Goal: Contribute content

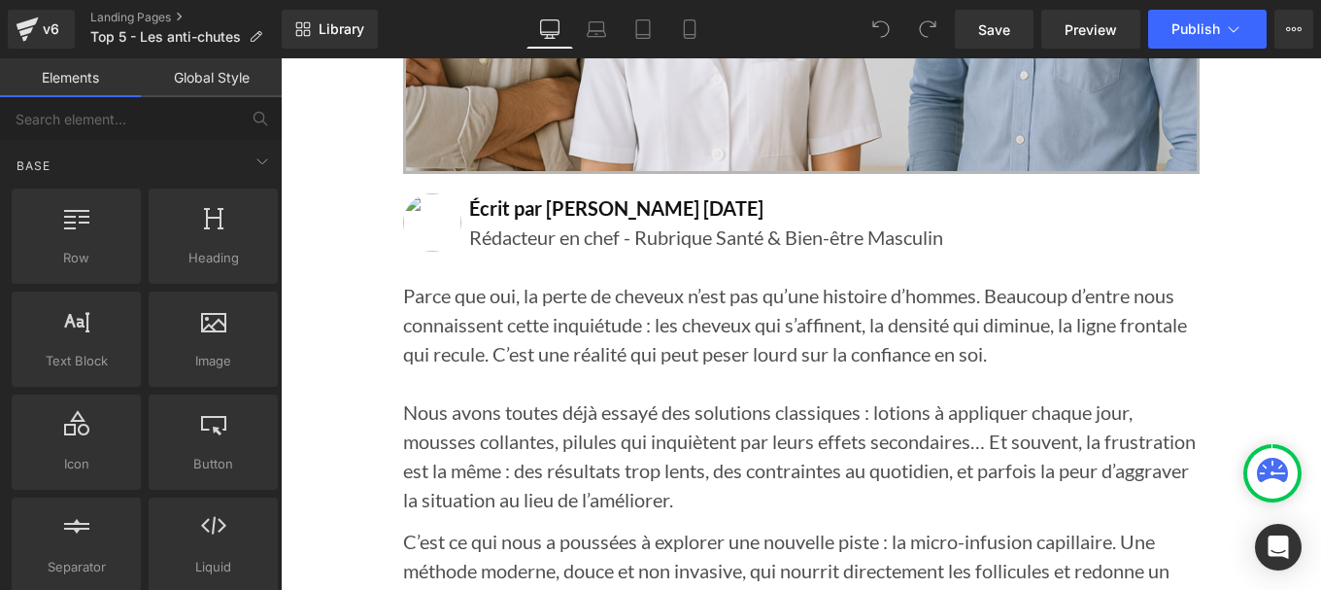
scroll to position [891, 0]
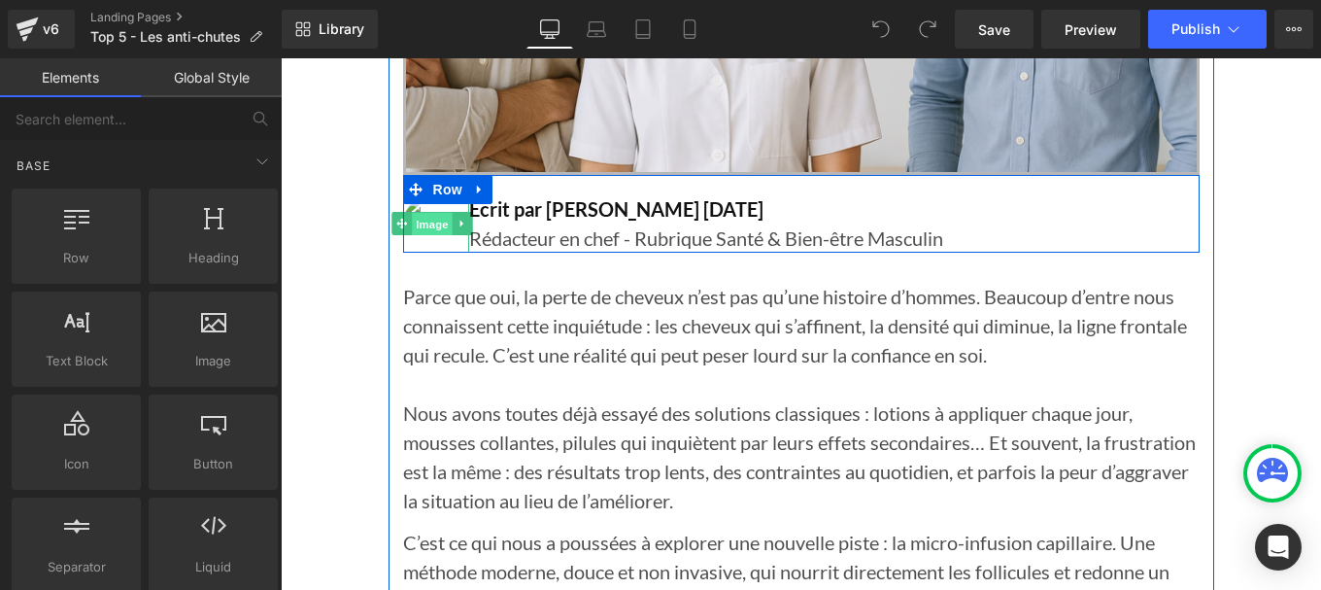
click at [421, 225] on span "Image" at bounding box center [432, 224] width 41 height 23
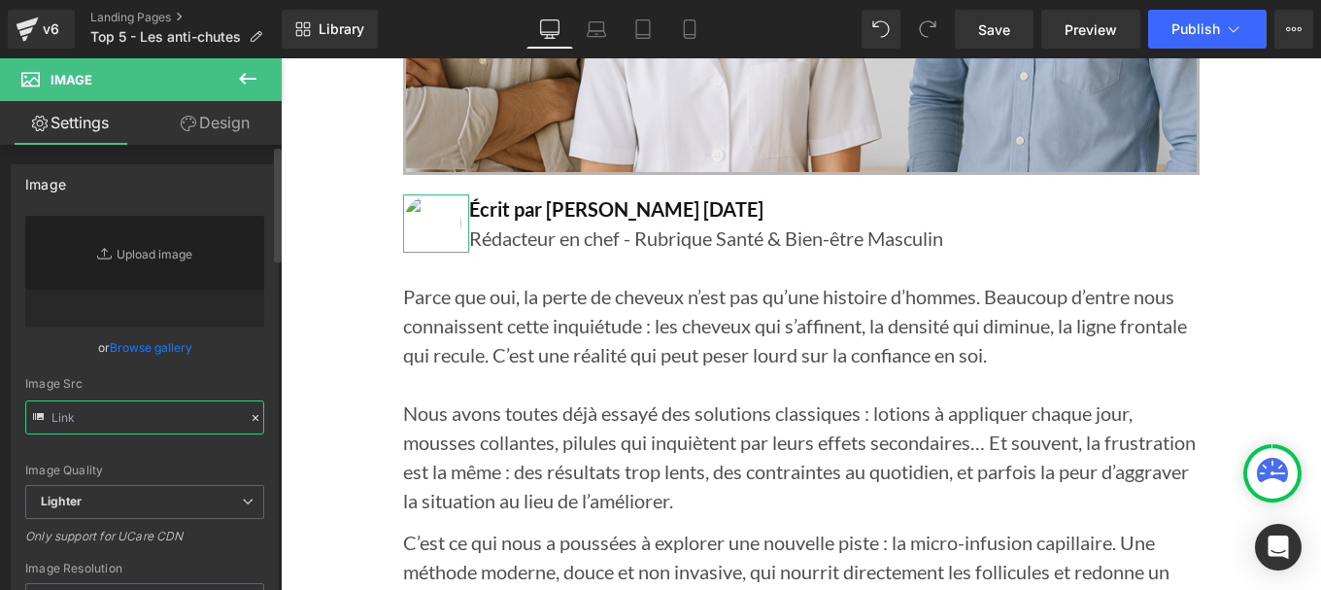
click at [93, 418] on input "text" at bounding box center [144, 417] width 239 height 34
paste input "https://cdn.shopify.com/s/files/1/0963/8992/3153/files/Avatar_landing_page.png?…"
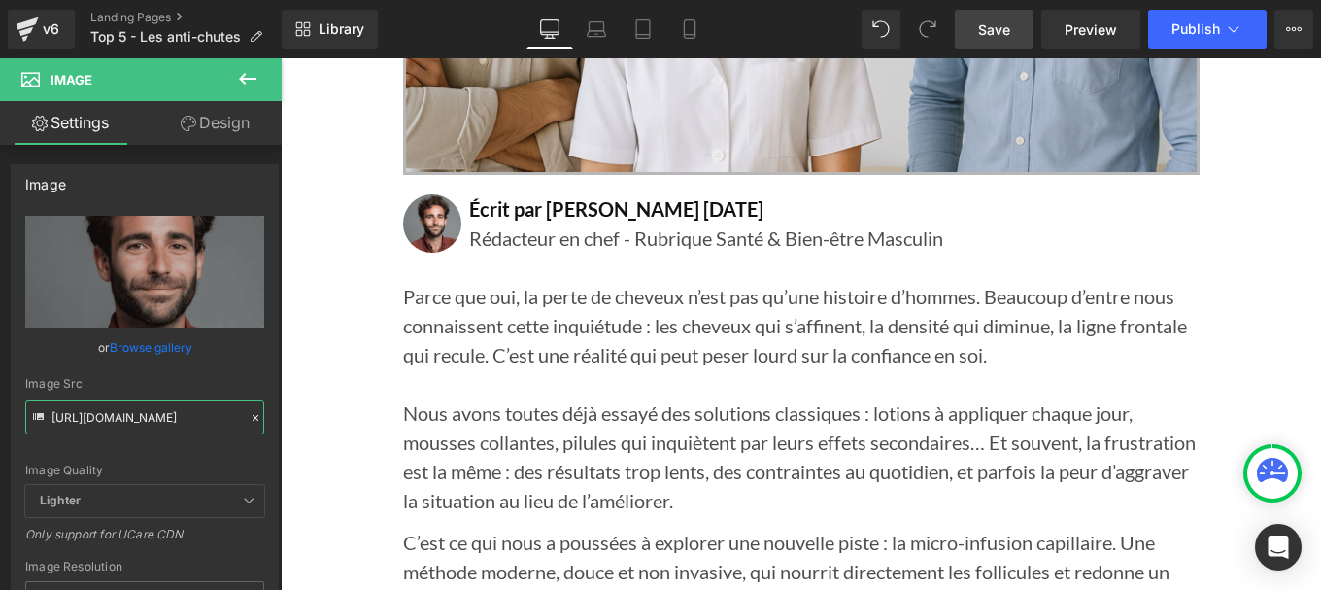
type input "https://cdn.shopify.com/s/files/1/0963/8992/3153/files/Avatar_landing_page_3000…"
click at [987, 20] on span "Save" at bounding box center [994, 29] width 32 height 20
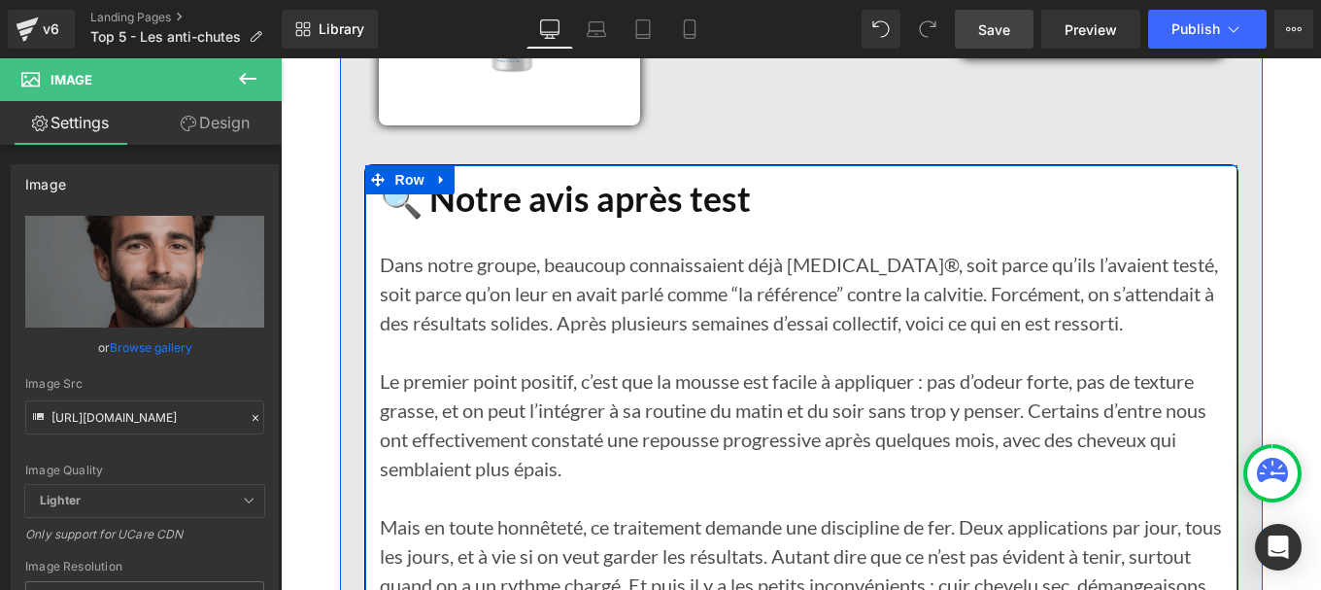
scroll to position [10644, 0]
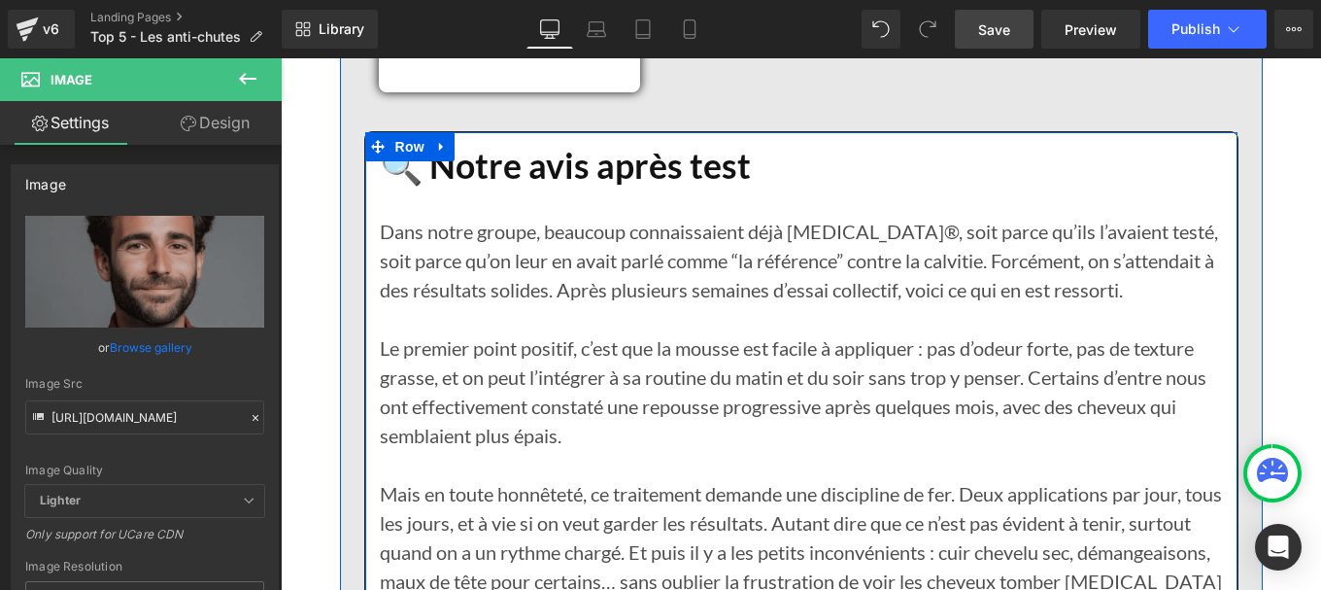
click at [516, 333] on p "Le premier point positif, c’est que la mousse est facile à appliquer : pas d’od…" at bounding box center [801, 391] width 843 height 117
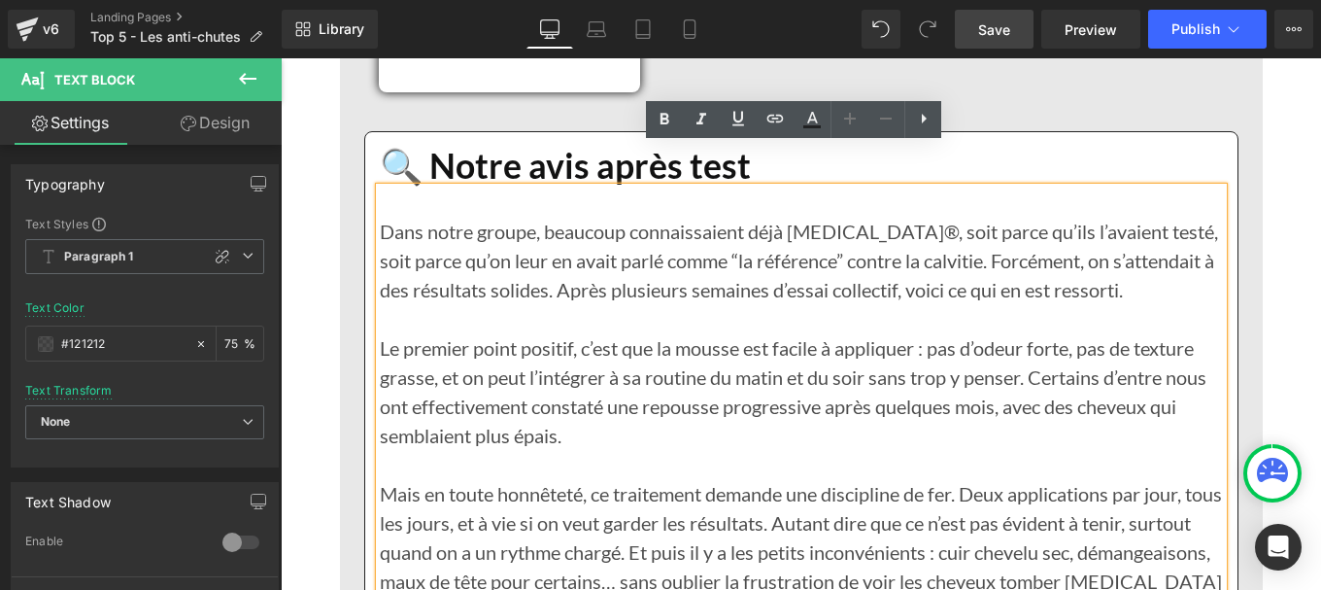
click at [532, 358] on p "Le premier point positif, c’est que la mousse est facile à appliquer : pas d’od…" at bounding box center [801, 391] width 843 height 117
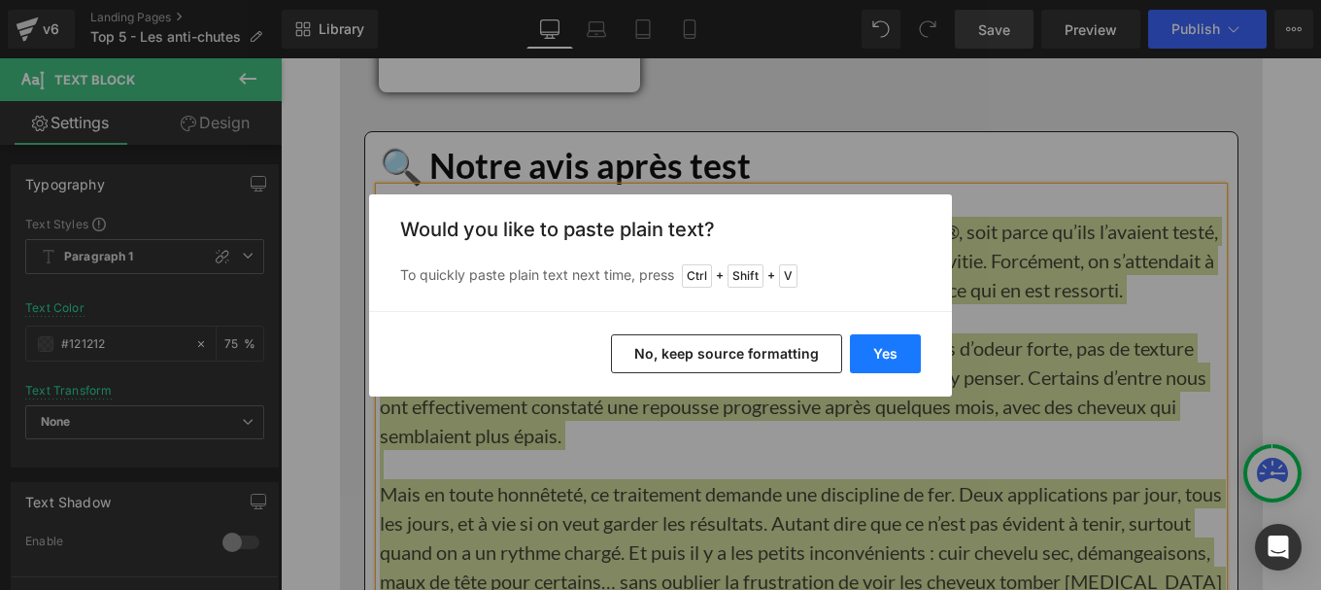
click at [888, 348] on button "Yes" at bounding box center [885, 353] width 71 height 39
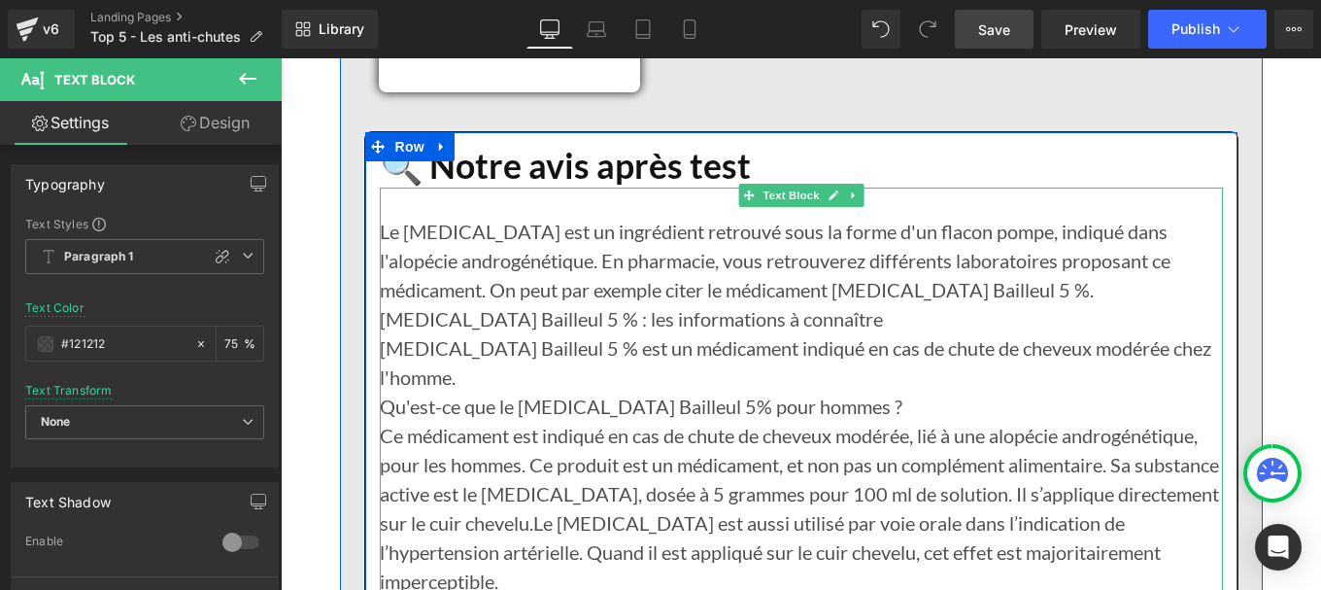
click at [587, 333] on p "Minoxidil Bailleul 5 % est un médicament indiqué en cas de chute de cheveux mod…" at bounding box center [801, 362] width 843 height 58
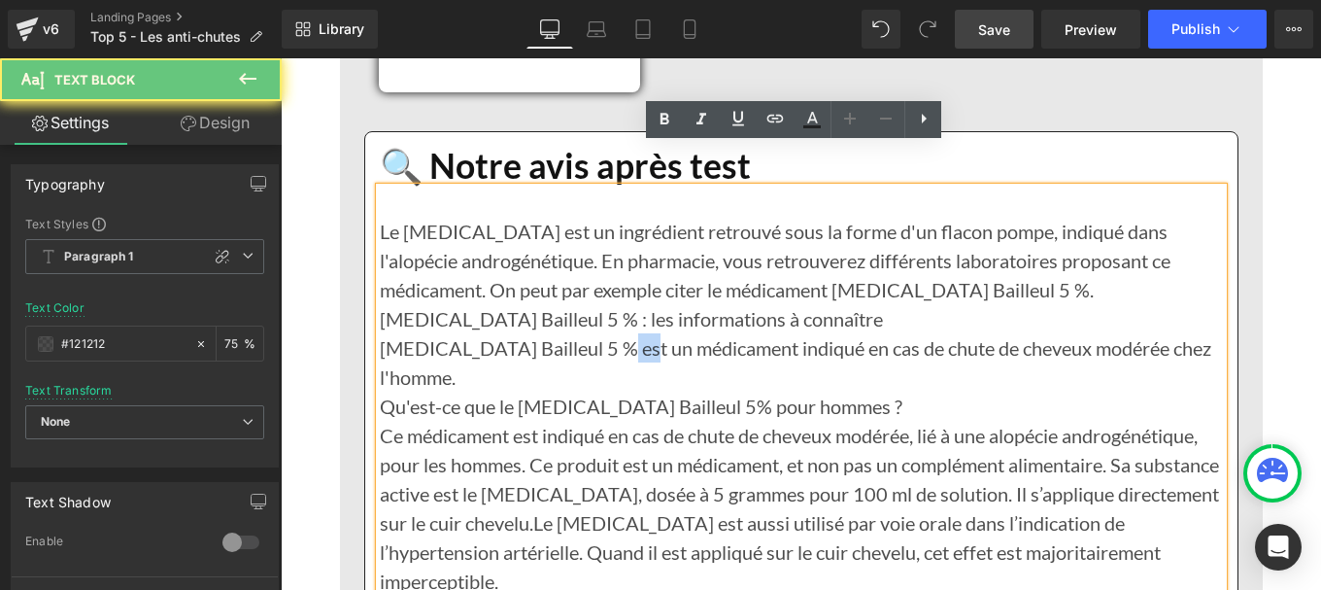
click at [587, 333] on p "Minoxidil Bailleul 5 % est un médicament indiqué en cas de chute de cheveux mod…" at bounding box center [801, 362] width 843 height 58
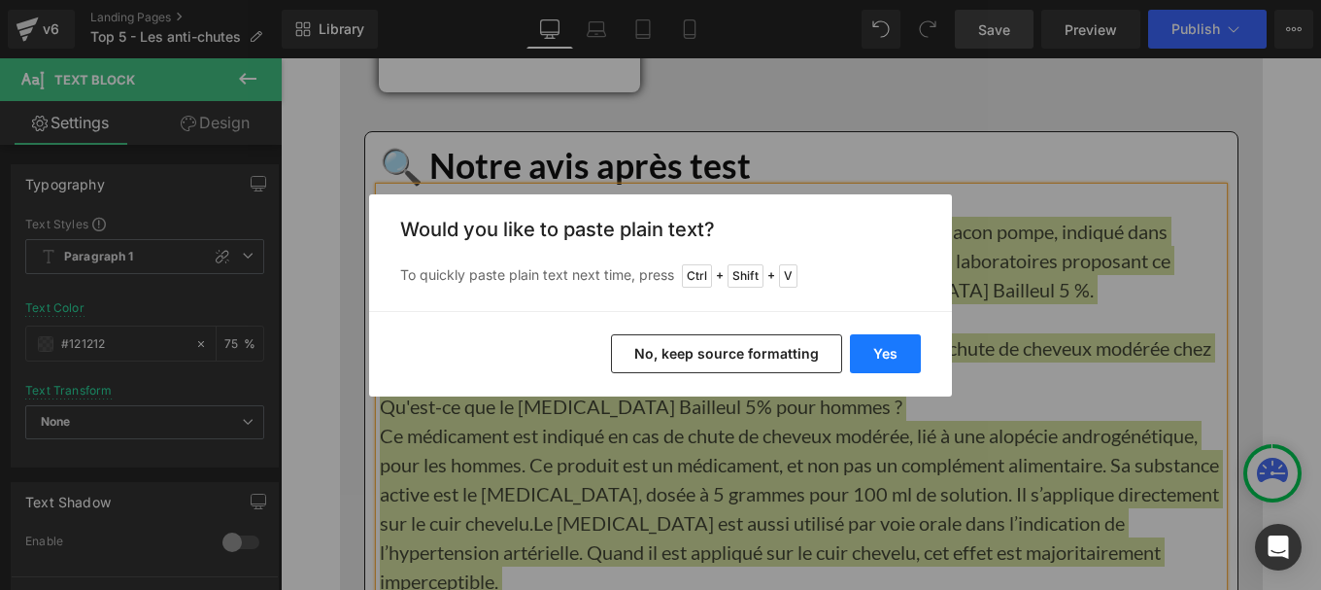
click at [899, 356] on button "Yes" at bounding box center [885, 353] width 71 height 39
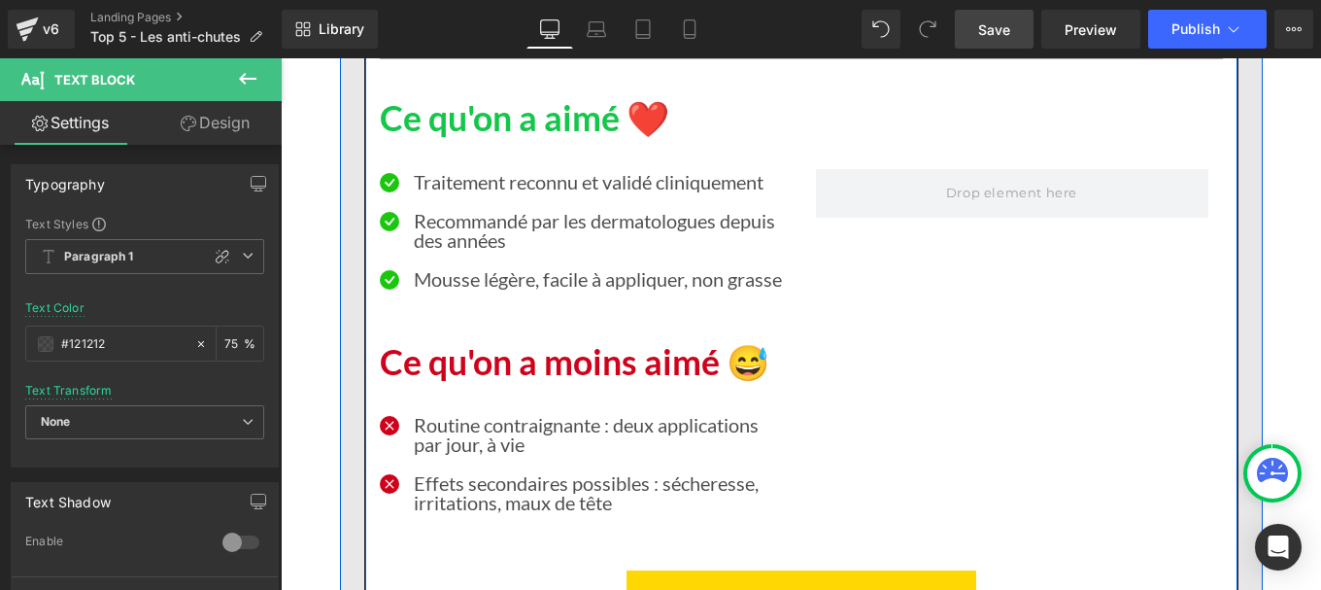
scroll to position [11739, 0]
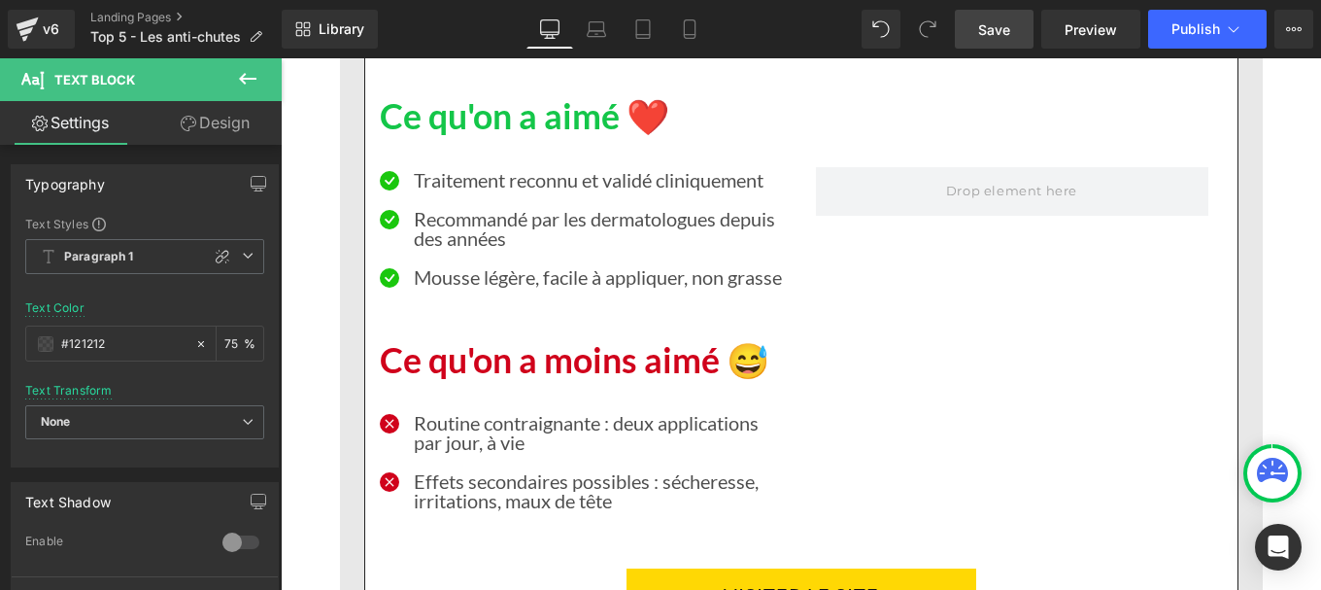
click at [488, 170] on p "Traitement reconnu et validé cliniquement" at bounding box center [600, 179] width 373 height 19
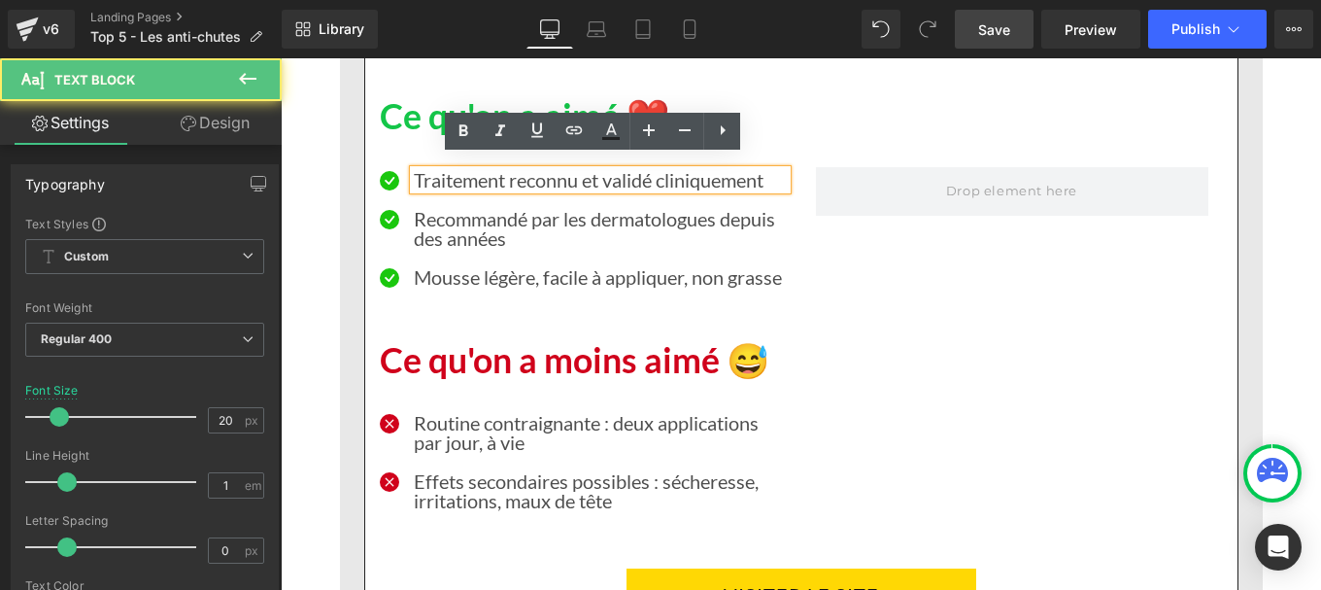
click at [488, 170] on p "Traitement reconnu et validé cliniquement" at bounding box center [600, 179] width 373 height 19
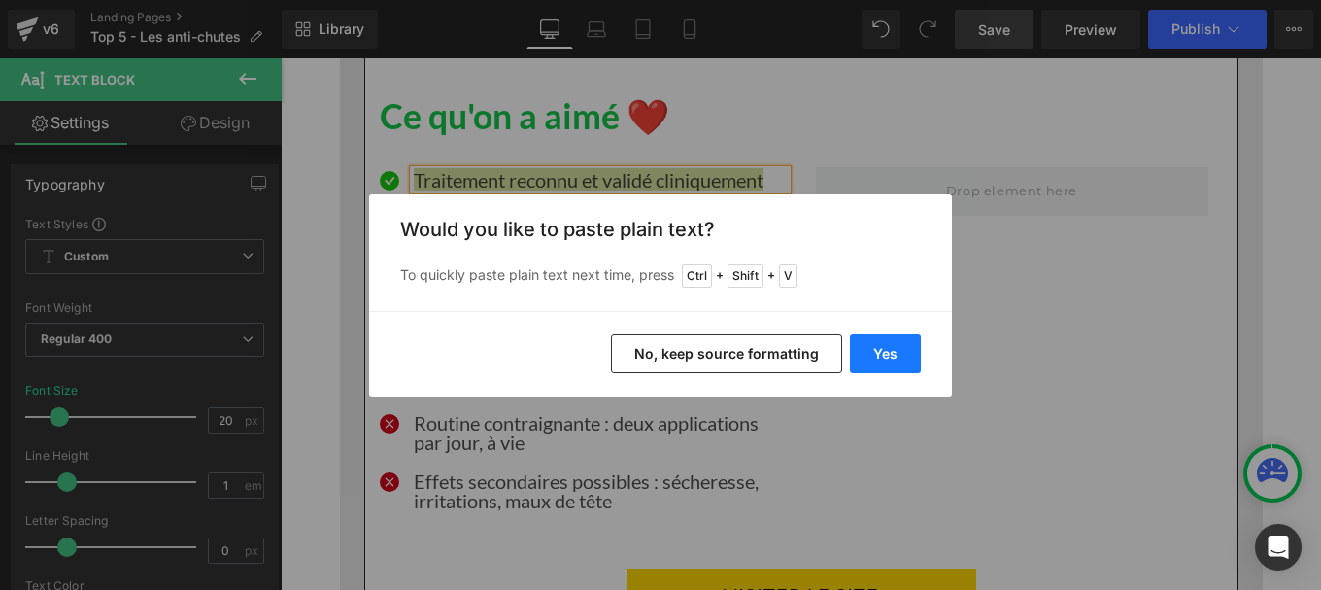
click at [884, 351] on button "Yes" at bounding box center [885, 353] width 71 height 39
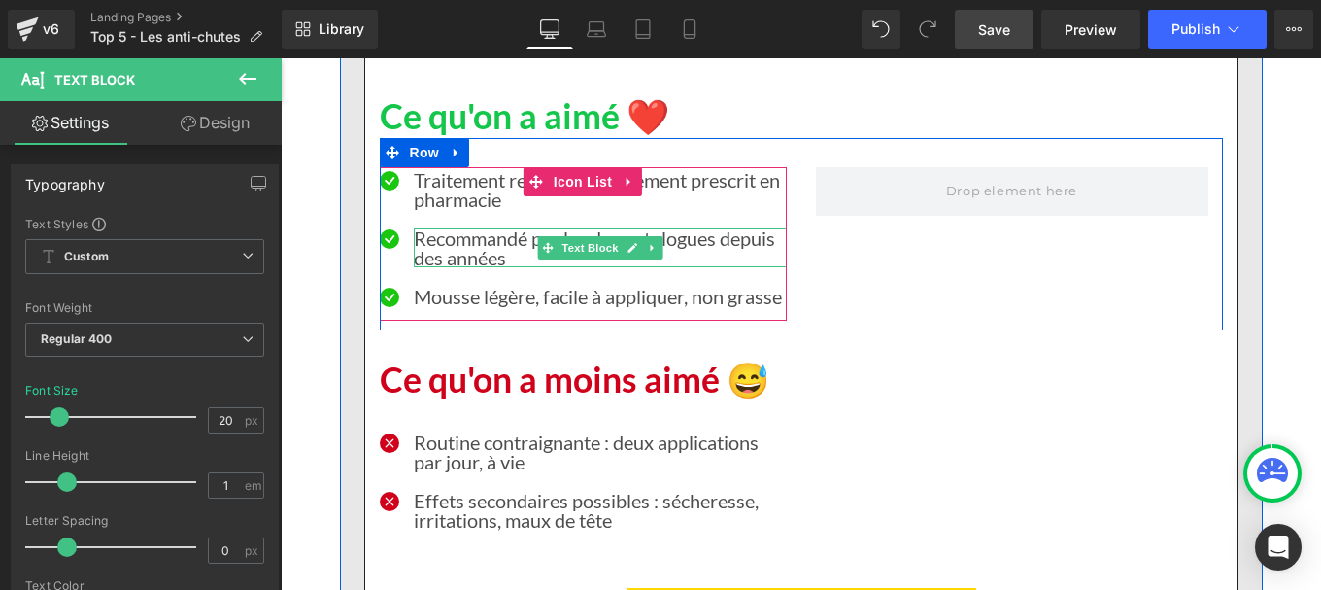
click at [433, 241] on p "Recommandé par les dermatologues depuis des années" at bounding box center [600, 247] width 373 height 39
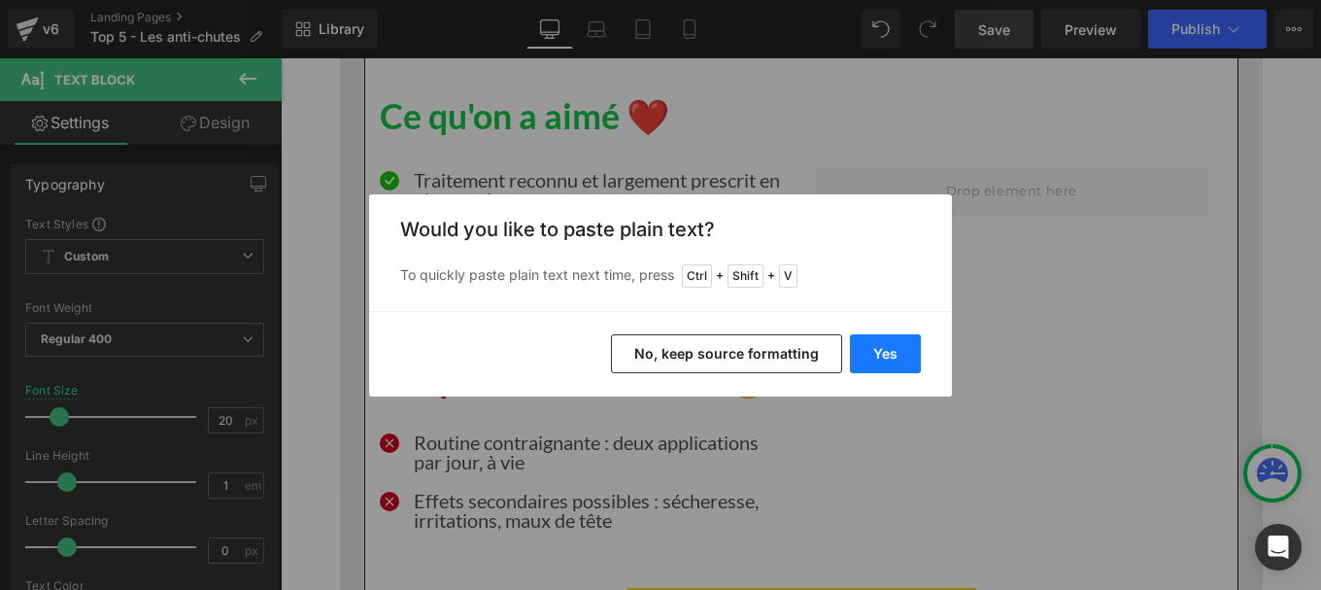
click at [886, 364] on button "Yes" at bounding box center [885, 353] width 71 height 39
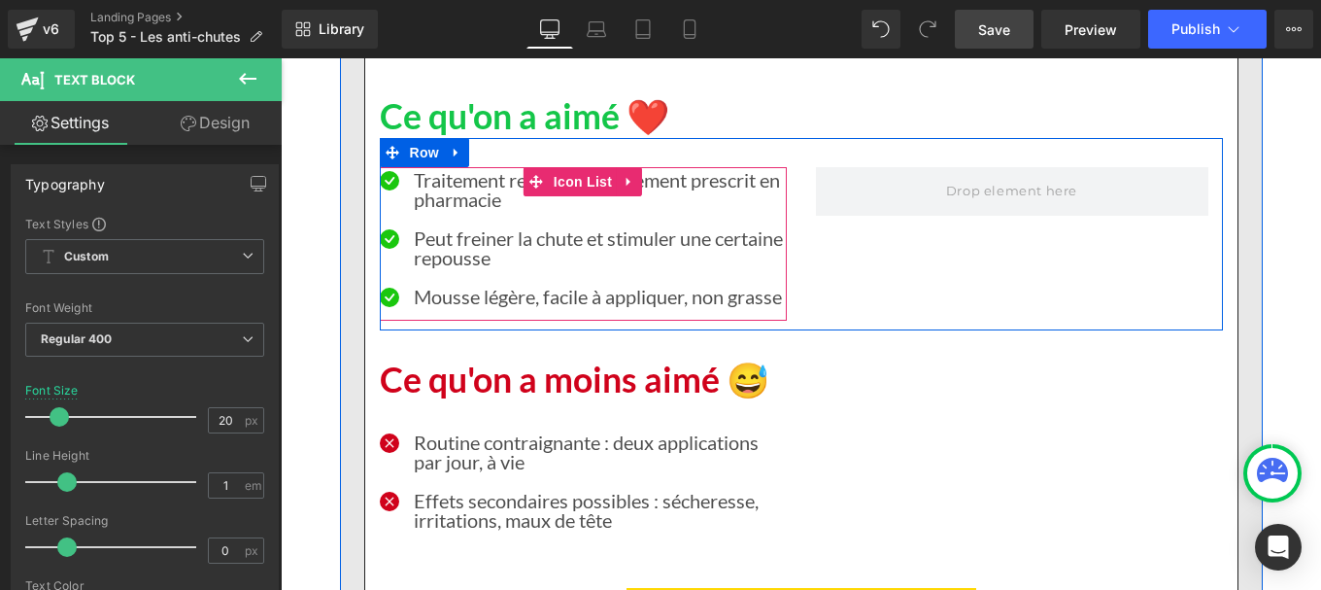
click at [281, 58] on div at bounding box center [281, 58] width 0 height 0
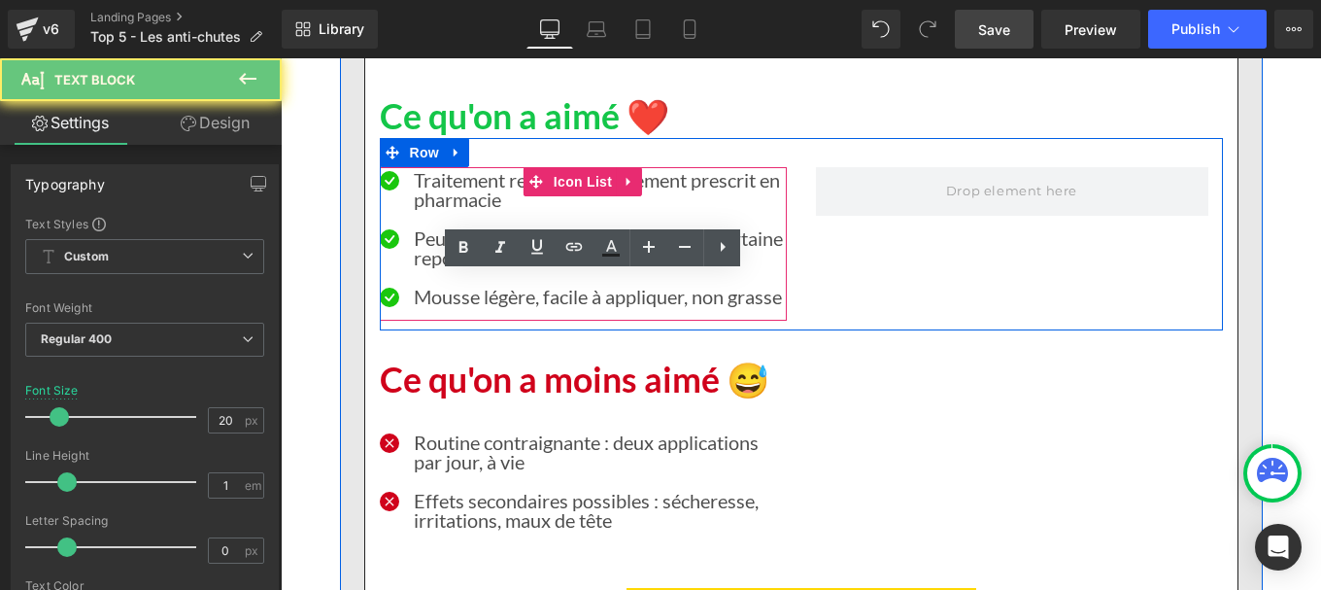
click at [448, 288] on p "Mousse légère, facile à appliquer, non grasse" at bounding box center [600, 296] width 373 height 19
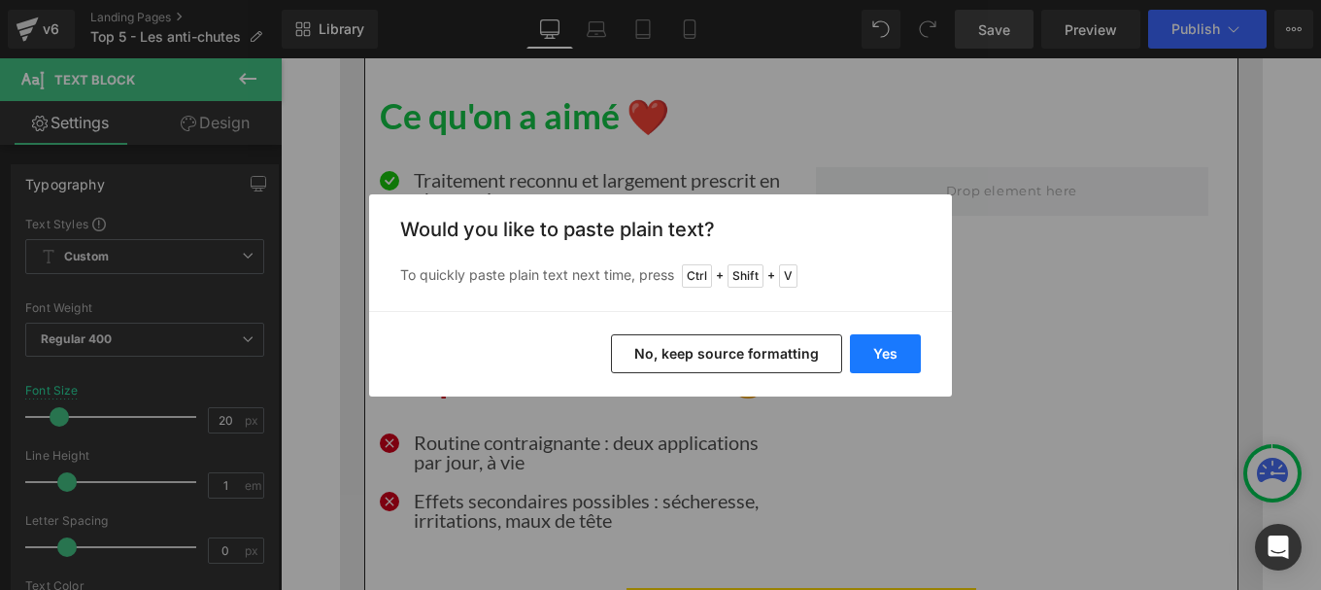
click at [889, 361] on button "Yes" at bounding box center [885, 353] width 71 height 39
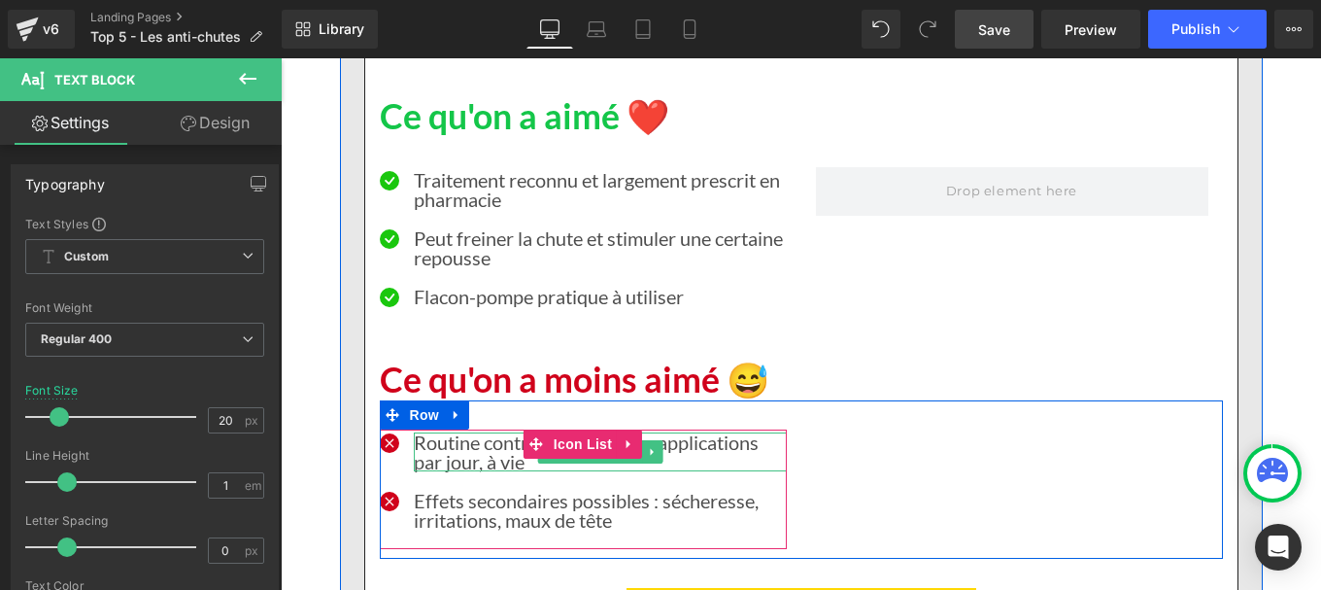
click at [478, 438] on p "Routine contraignante : deux applications par jour, à vie" at bounding box center [600, 451] width 373 height 39
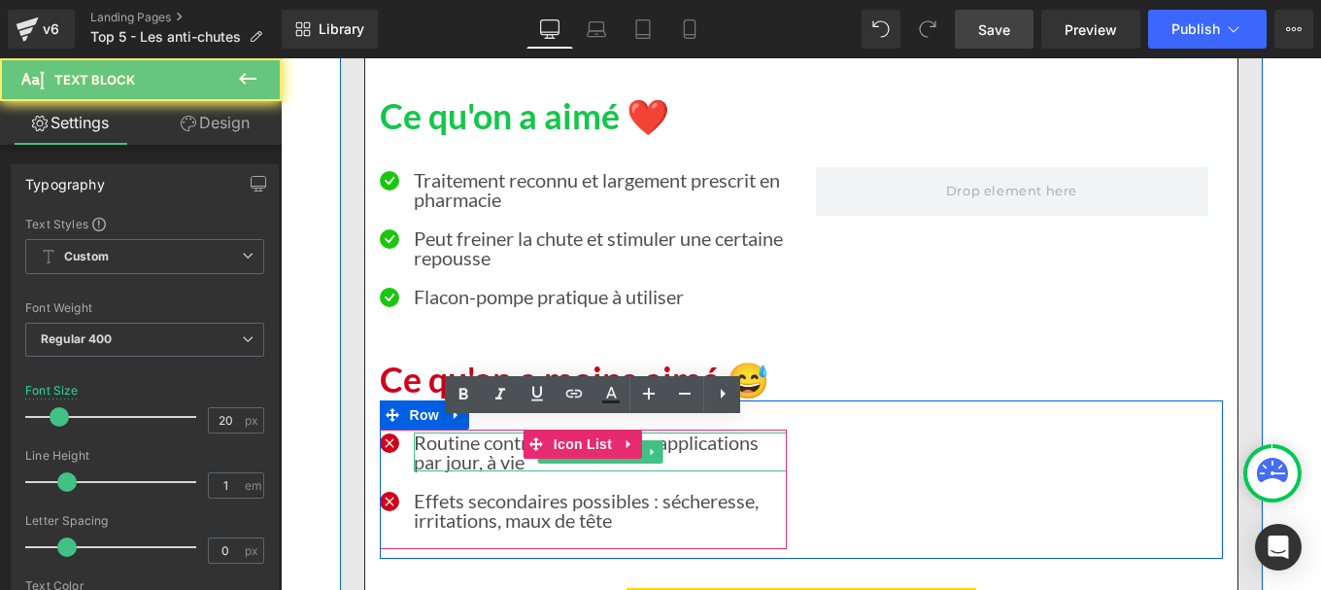
click at [478, 438] on p "Routine contraignante : deux applications par jour, à vie" at bounding box center [600, 451] width 373 height 39
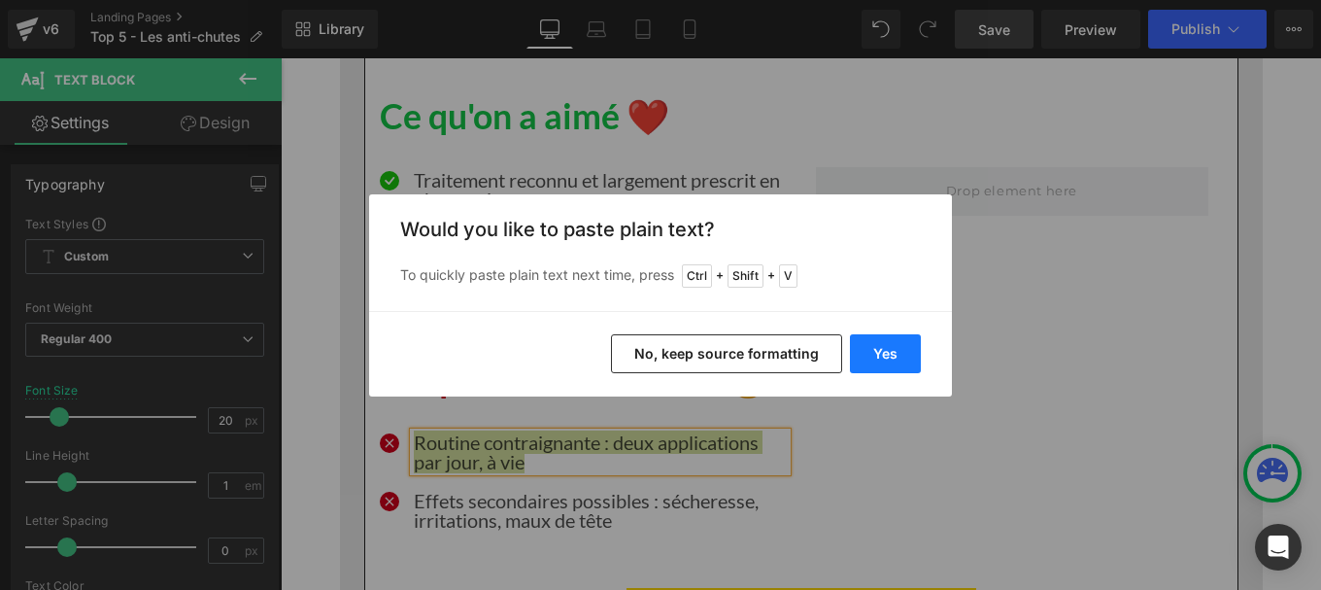
click at [876, 350] on button "Yes" at bounding box center [885, 353] width 71 height 39
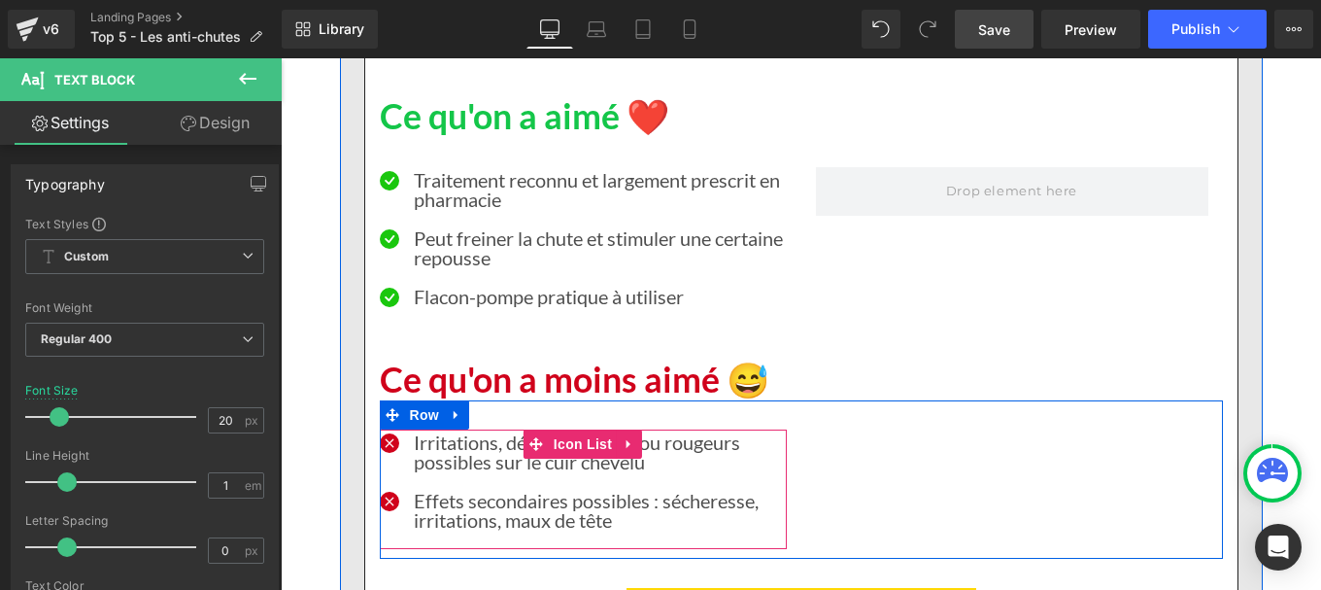
click at [463, 496] on div "Effets secondaires possibles : sécheresse, irritations, maux de tête" at bounding box center [600, 510] width 373 height 39
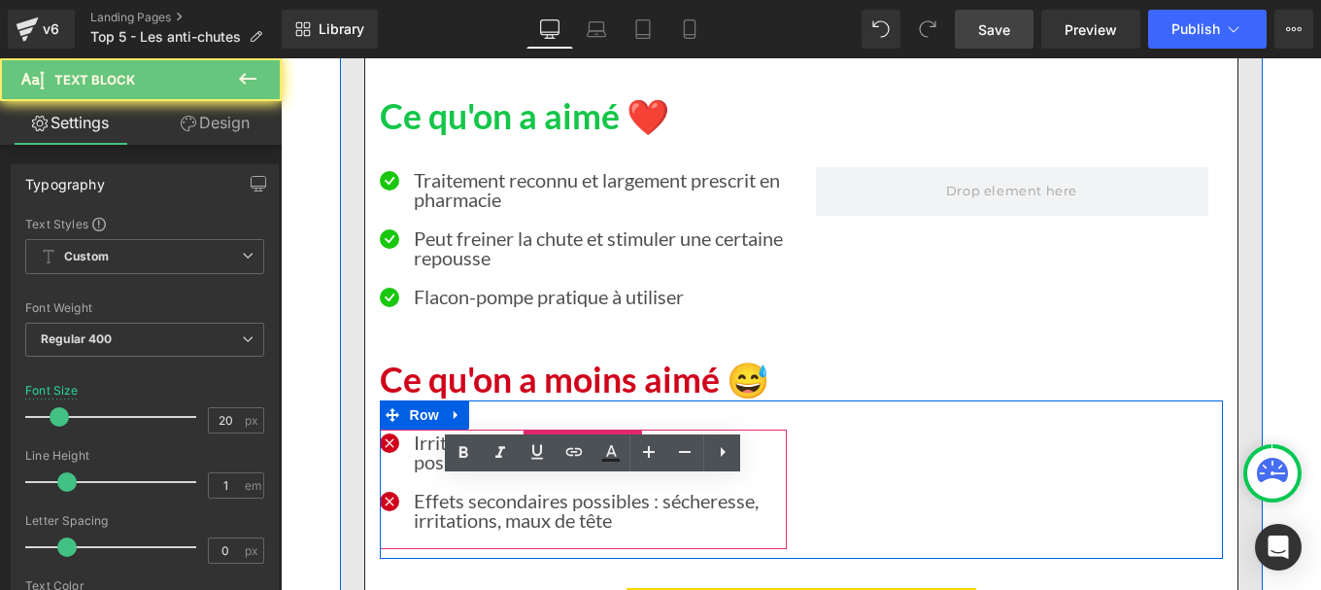
click at [463, 496] on div "Effets secondaires possibles : sécheresse, irritations, maux de tête" at bounding box center [600, 510] width 373 height 39
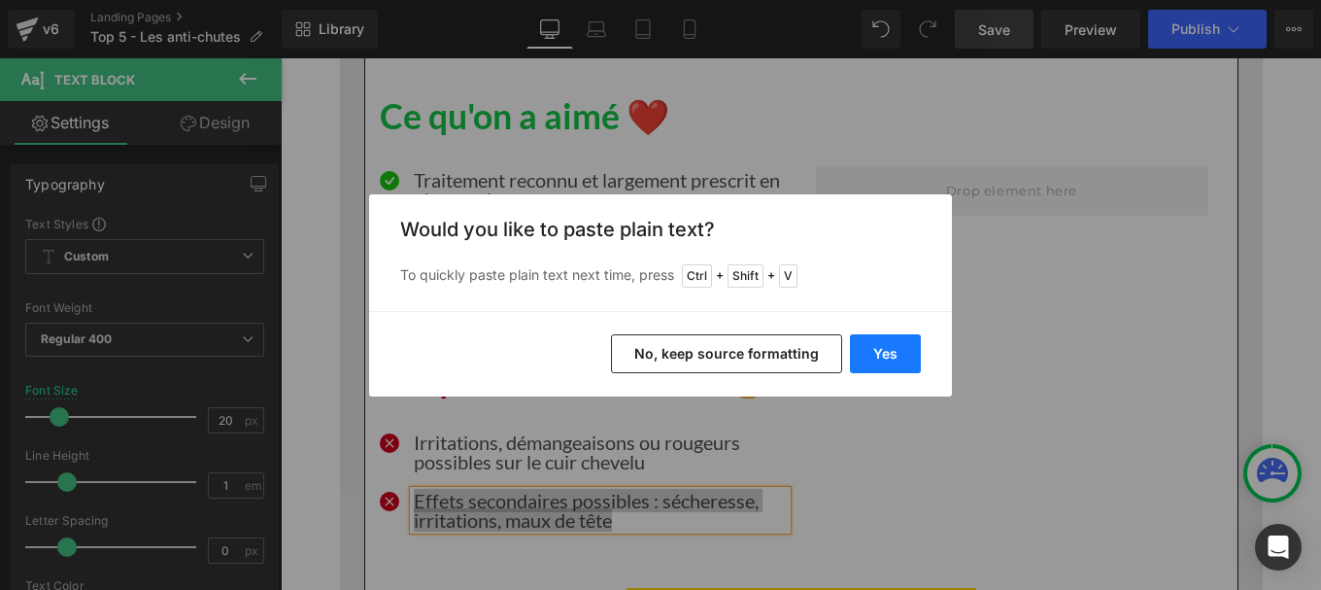
click at [908, 342] on button "Yes" at bounding box center [885, 353] width 71 height 39
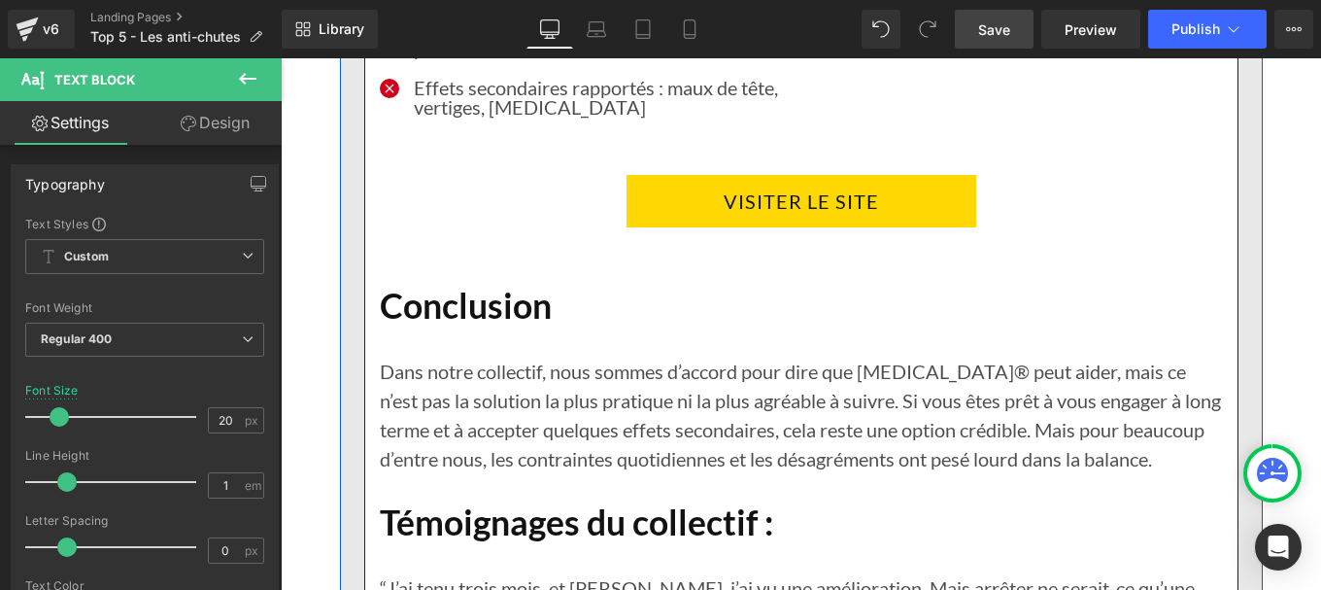
scroll to position [12153, 0]
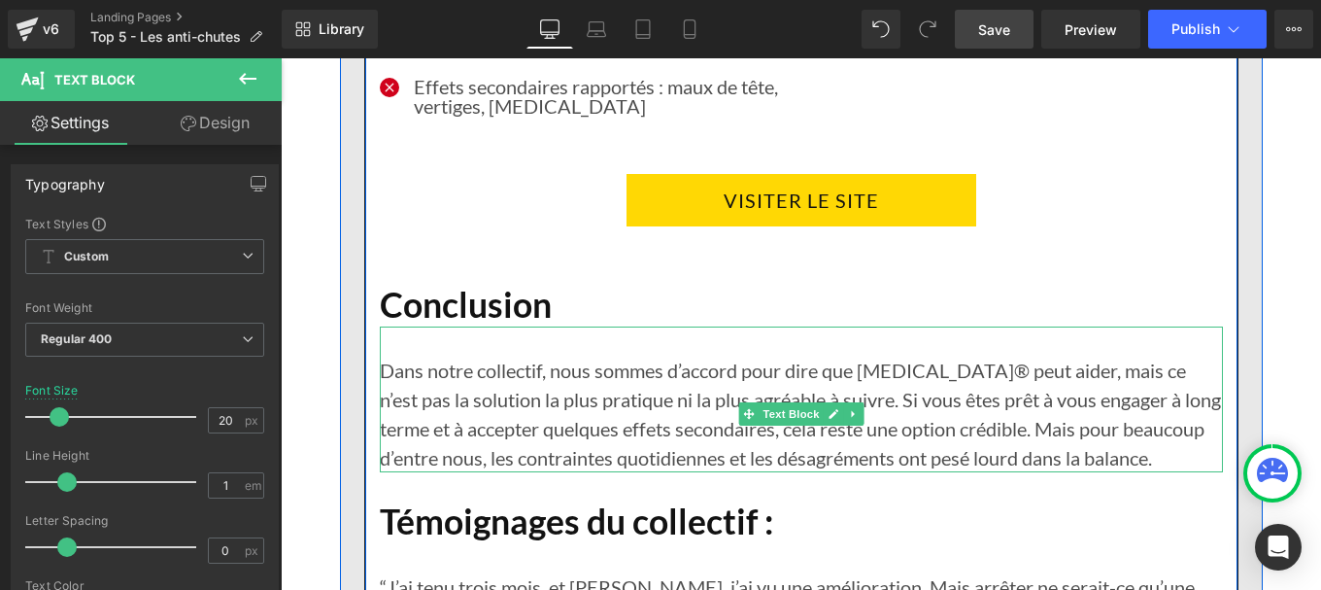
click at [490, 422] on p "Dans notre collectif, nous sommes d’accord pour dire que Rogaine® peut aider, m…" at bounding box center [801, 414] width 843 height 117
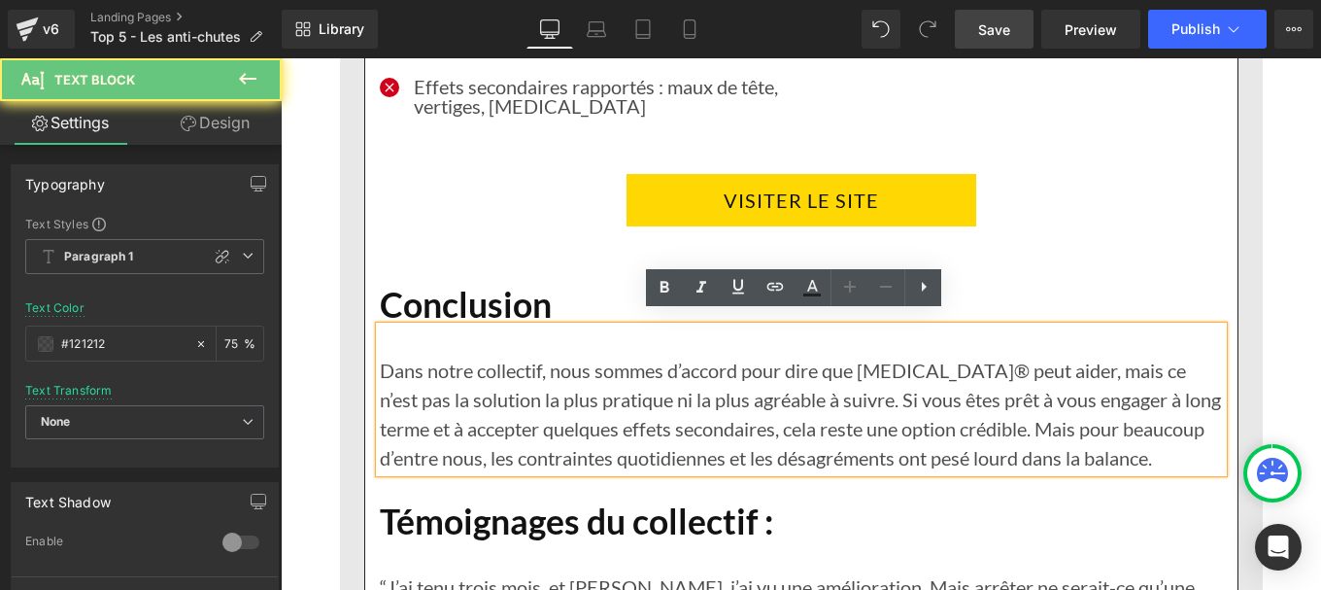
click at [490, 422] on p "Dans notre collectif, nous sommes d’accord pour dire que Rogaine® peut aider, m…" at bounding box center [801, 414] width 843 height 117
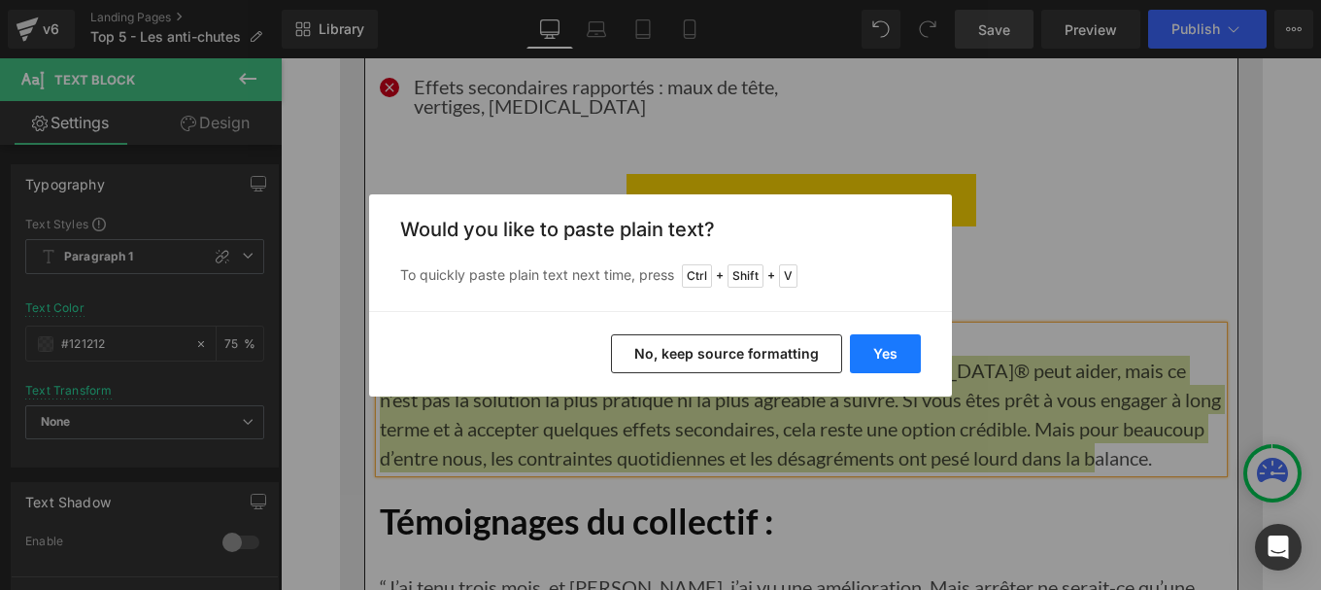
click at [892, 350] on button "Yes" at bounding box center [885, 353] width 71 height 39
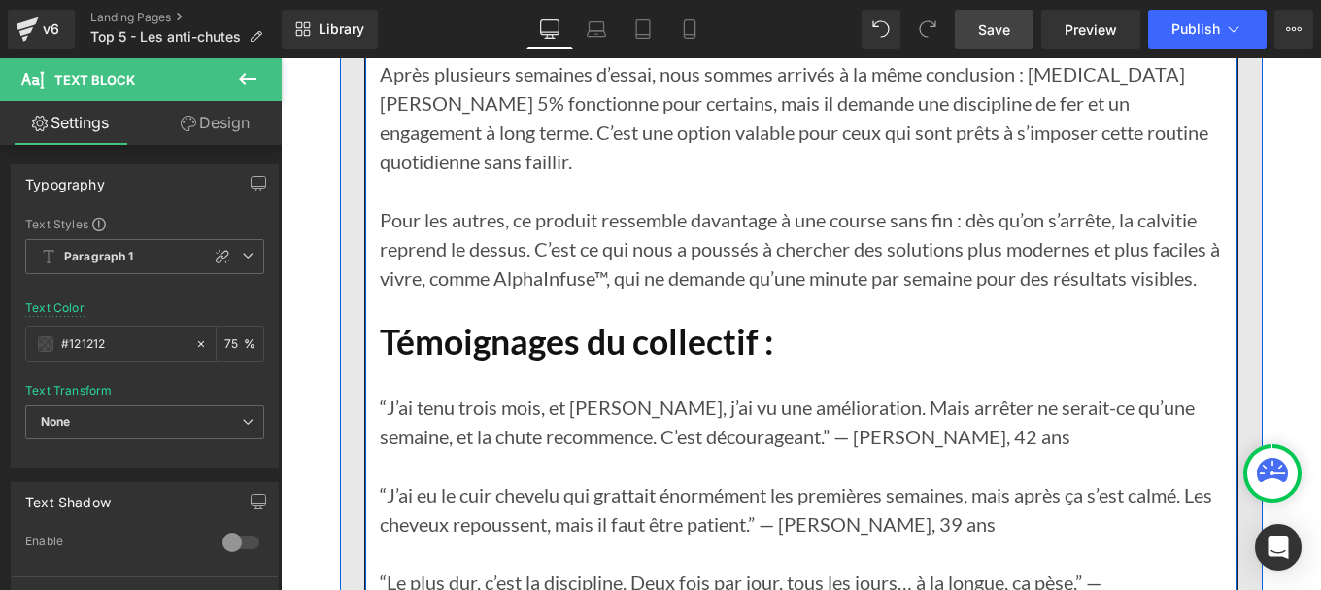
scroll to position [12454, 0]
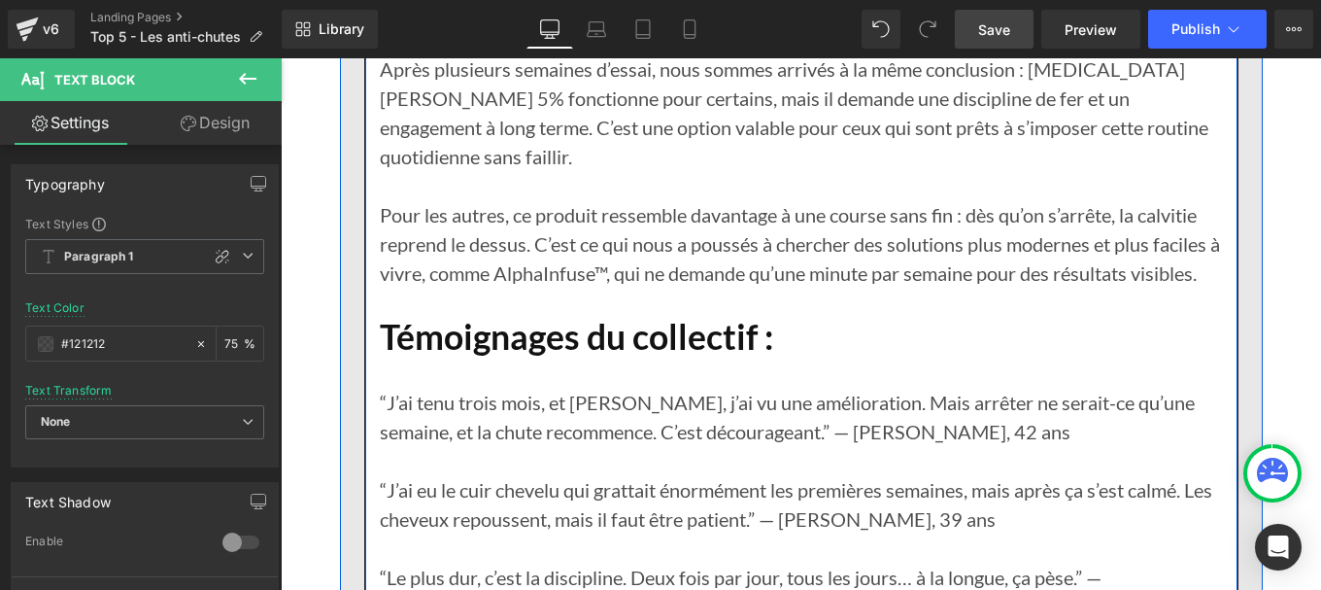
click at [486, 475] on p "“J’ai eu le cuir chevelu qui grattait énormément les premières semaines, mais a…" at bounding box center [801, 504] width 843 height 58
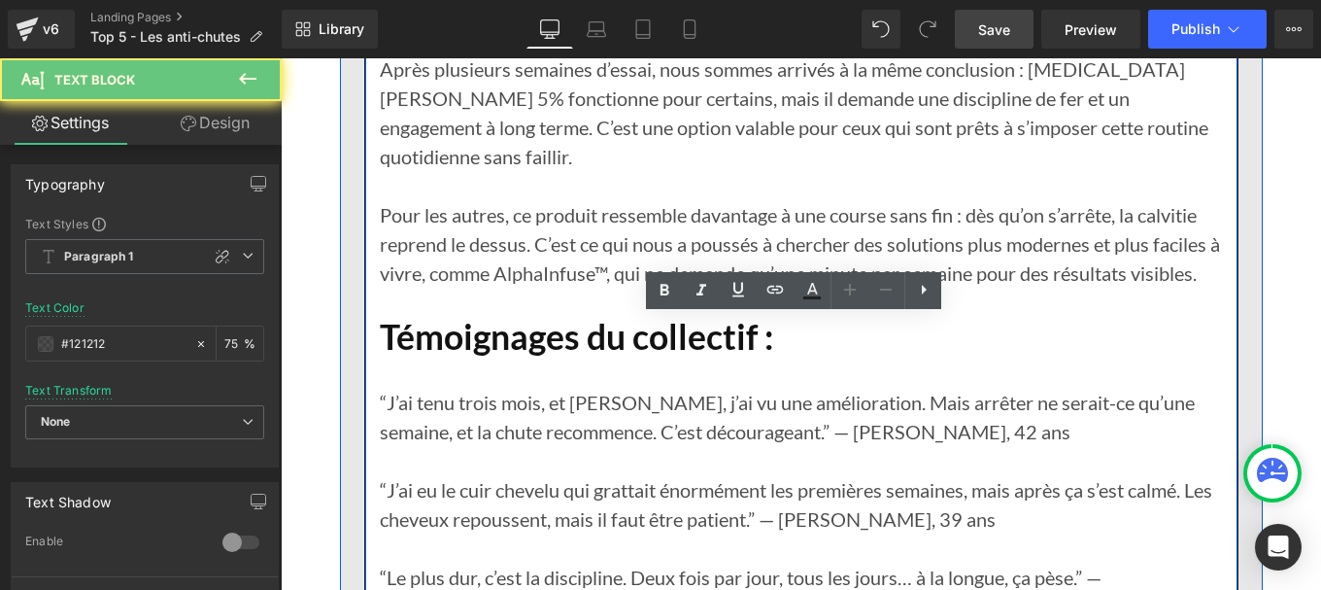
click at [486, 475] on p "“J’ai eu le cuir chevelu qui grattait énormément les premières semaines, mais a…" at bounding box center [801, 504] width 843 height 58
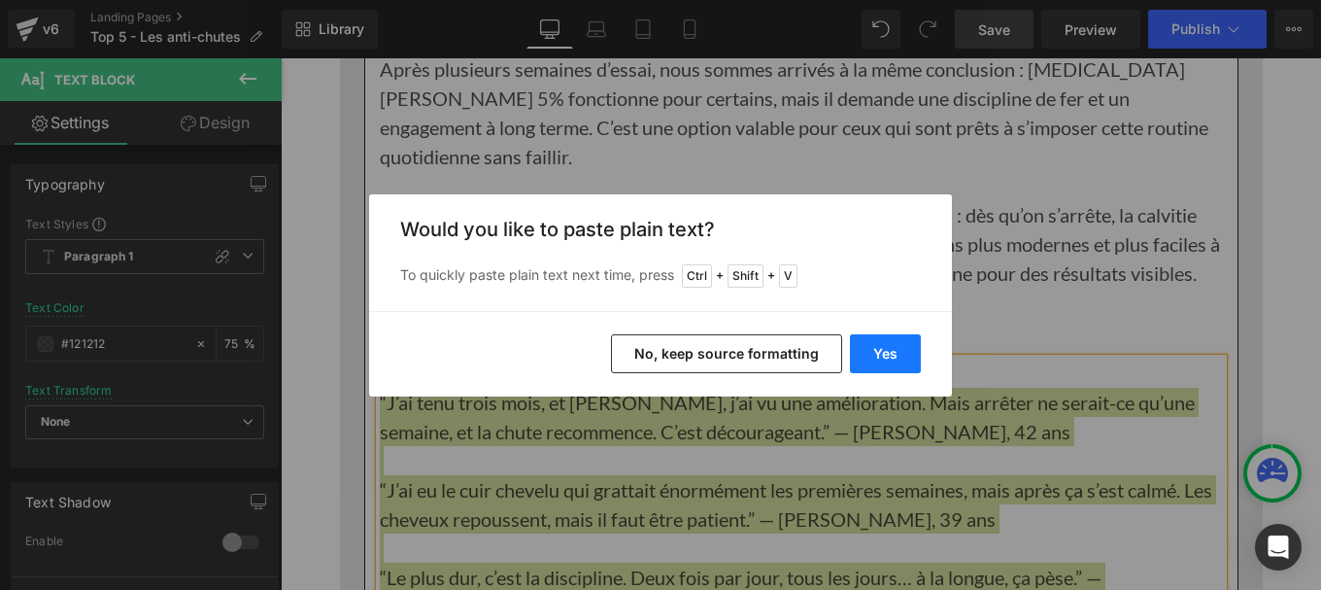
click at [875, 356] on button "Yes" at bounding box center [885, 353] width 71 height 39
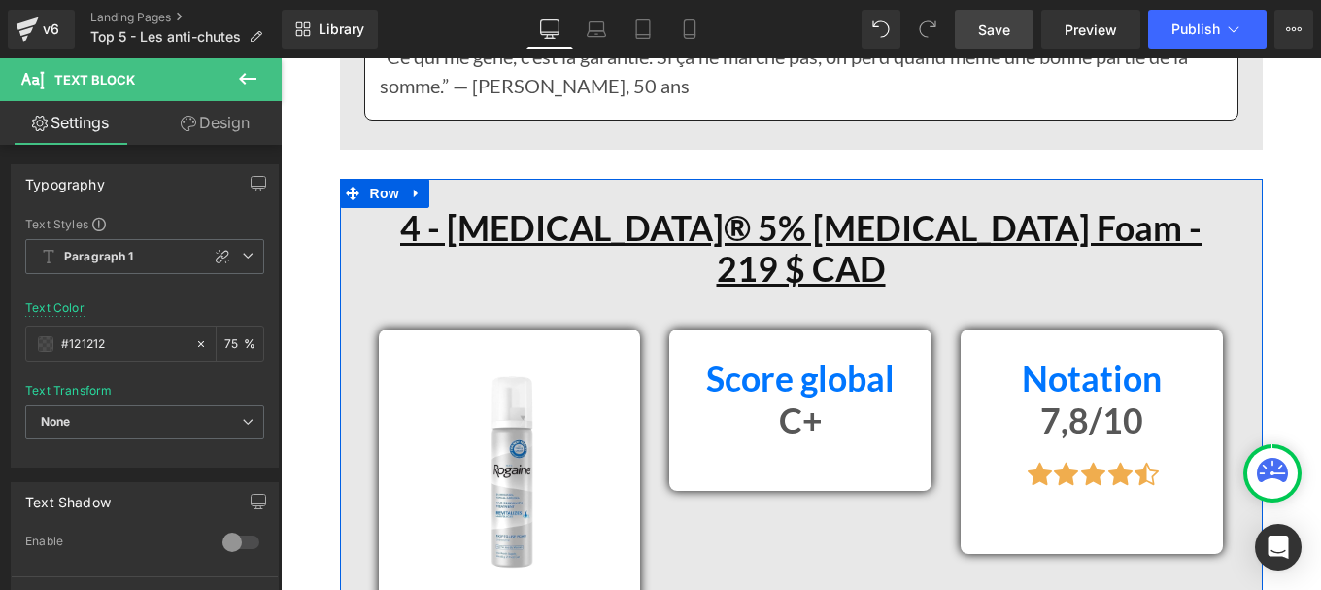
scroll to position [10115, 0]
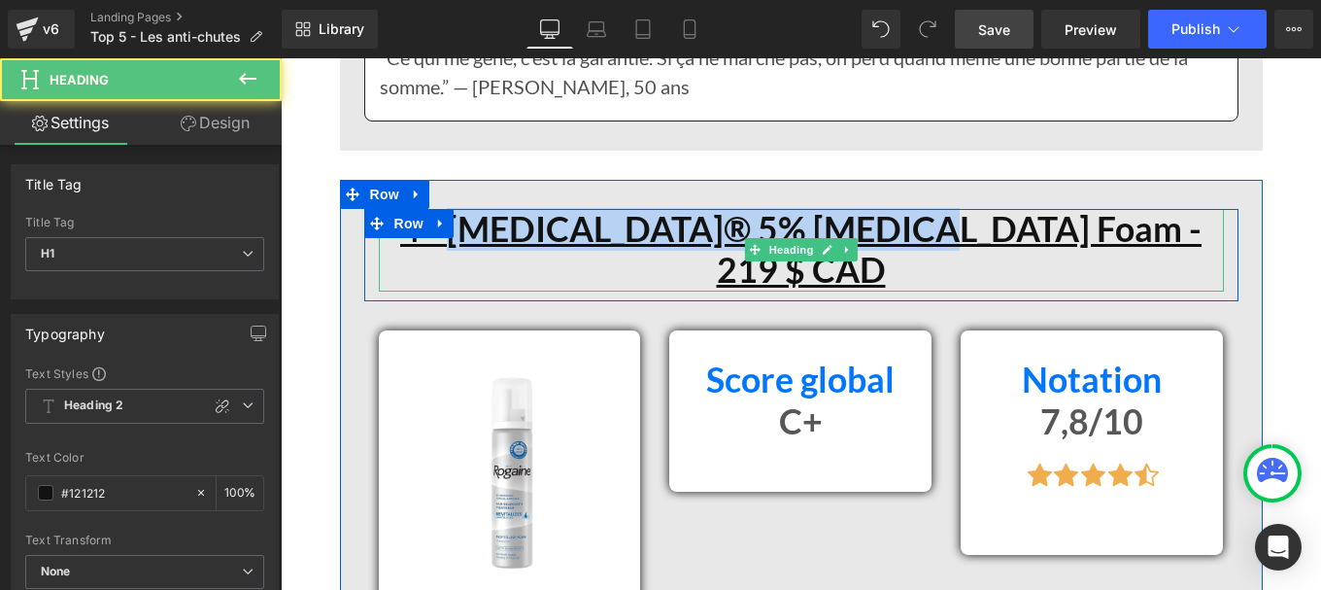
drag, startPoint x: 930, startPoint y: 201, endPoint x: 942, endPoint y: 222, distance: 24.8
click at [942, 222] on u "4 - Rogaine® 5% Minoxidil Foam - 219 $ CAD" at bounding box center [800, 250] width 801 height 84
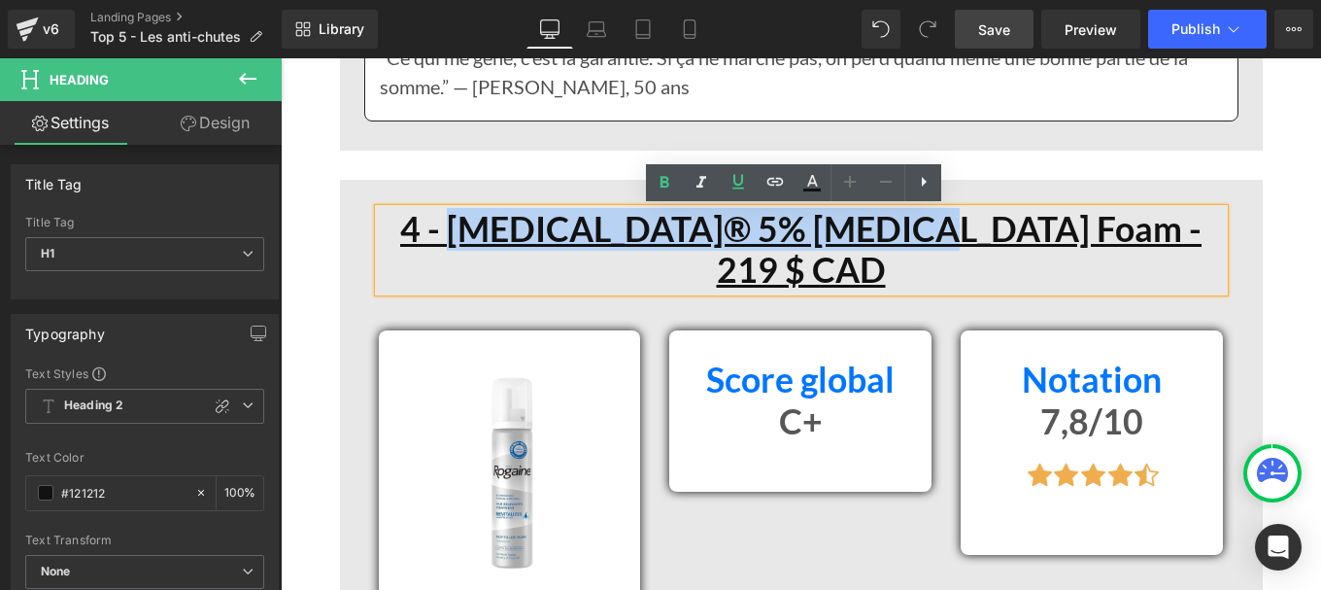
paste div
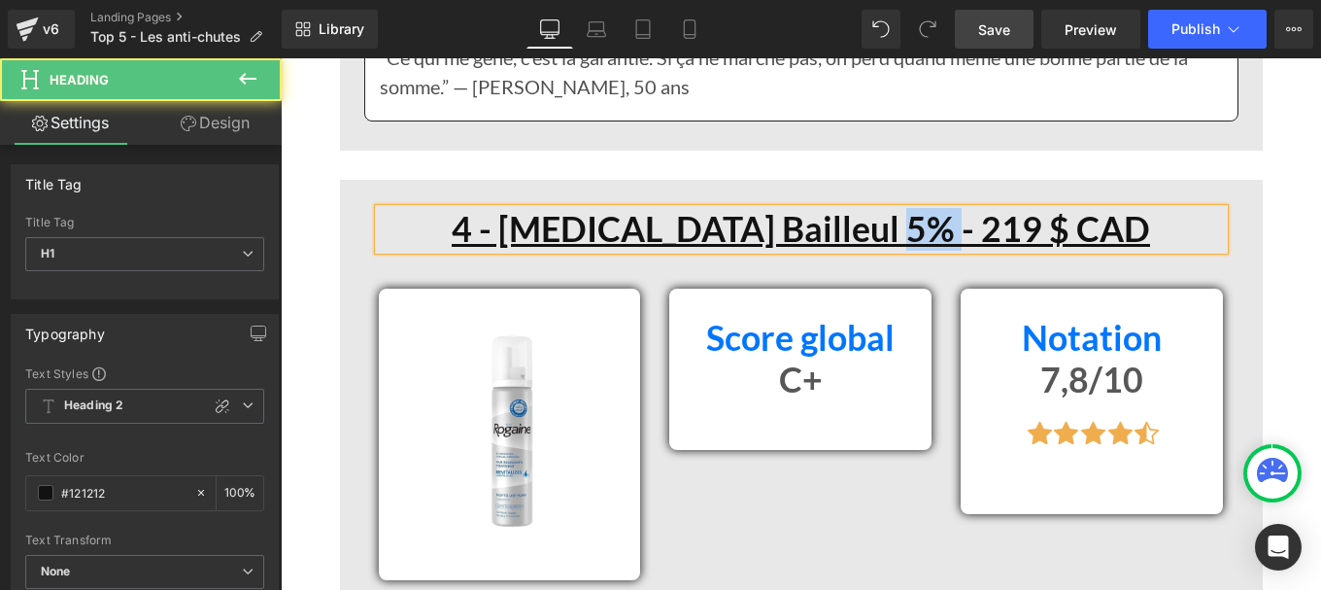
drag, startPoint x: 914, startPoint y: 228, endPoint x: 964, endPoint y: 225, distance: 49.6
click at [964, 225] on u "4 - Minoxidil Bailleul 5% - 219 $ CAD" at bounding box center [801, 229] width 698 height 42
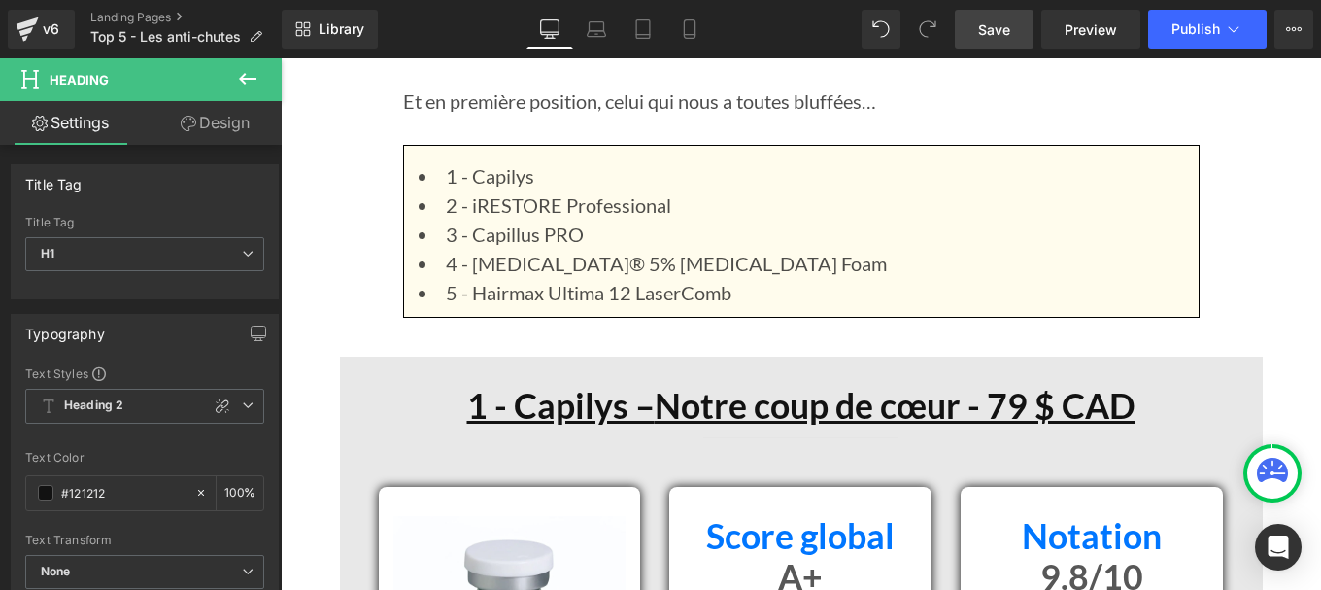
scroll to position [1751, 0]
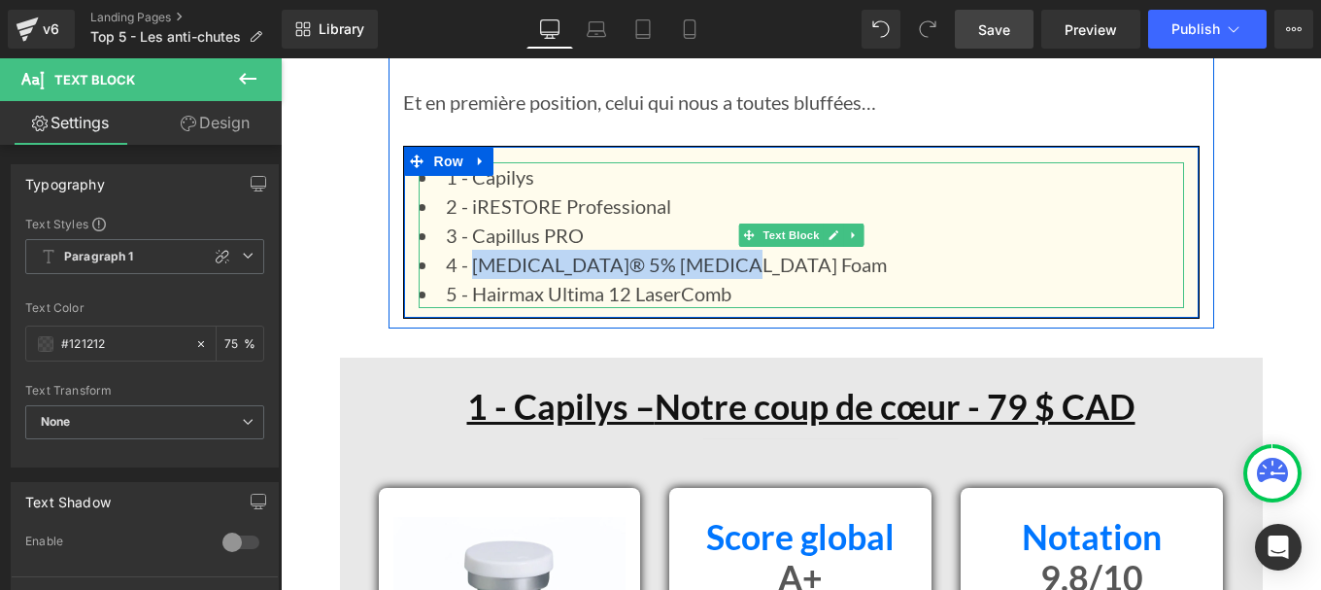
drag, startPoint x: 728, startPoint y: 263, endPoint x: 464, endPoint y: 264, distance: 263.2
click at [464, 264] on li "4 - Rogaine® 5% Minoxidil Foam" at bounding box center [801, 264] width 765 height 29
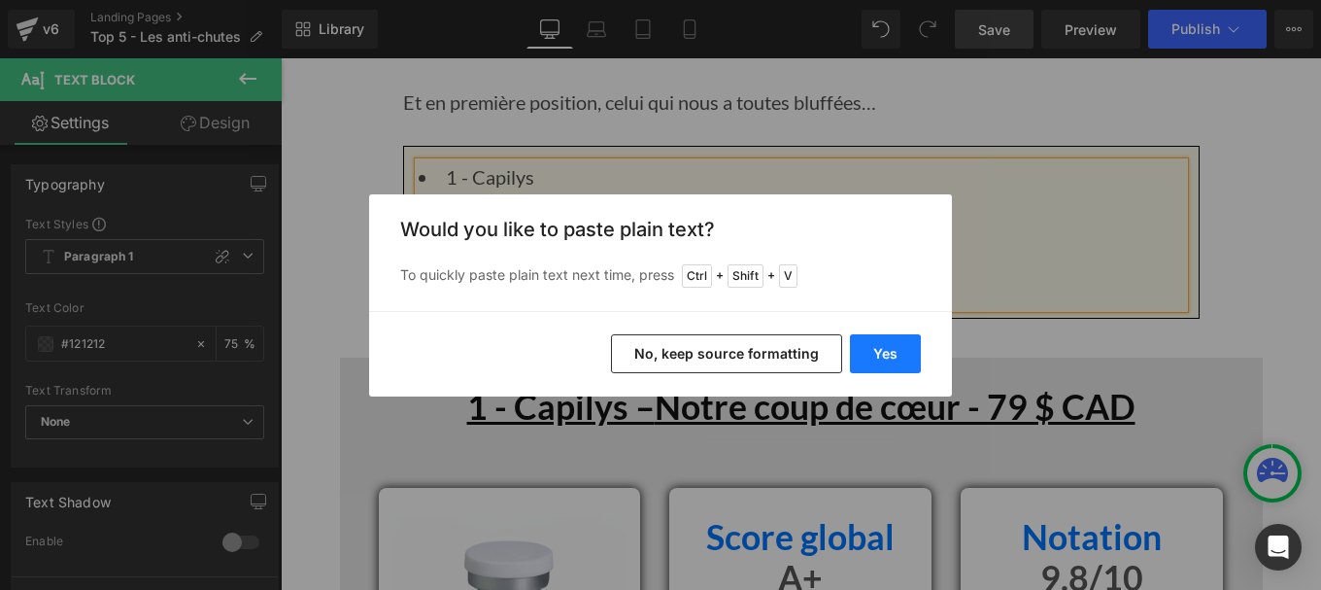
click at [889, 354] on button "Yes" at bounding box center [885, 353] width 71 height 39
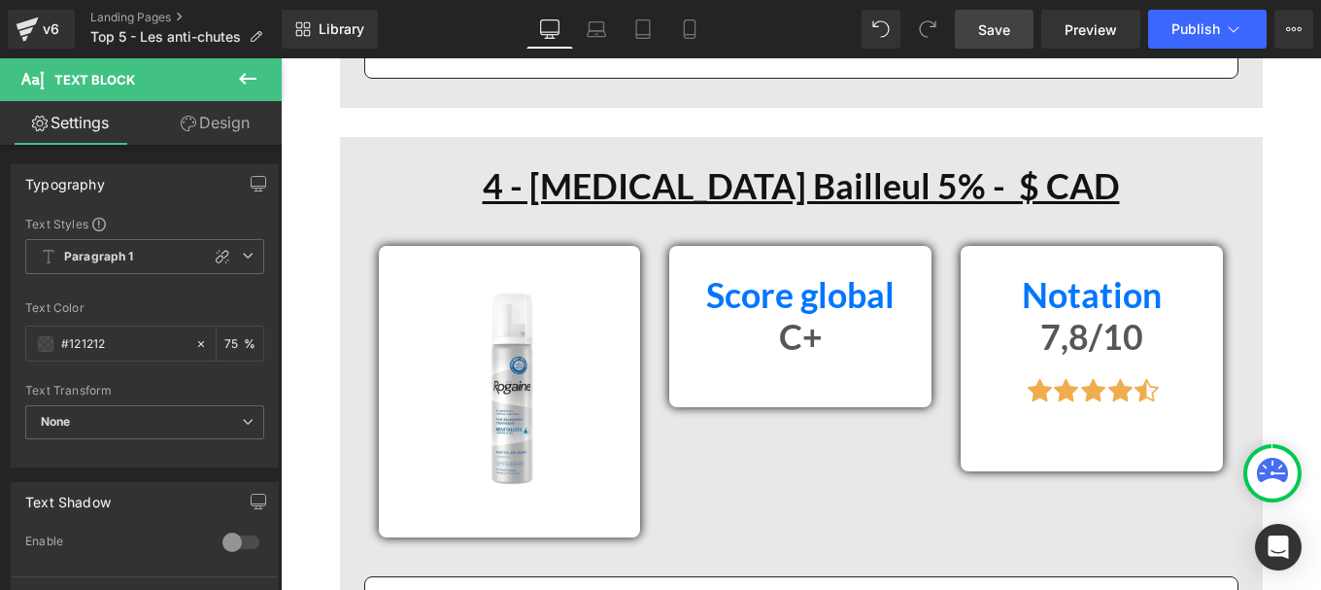
scroll to position [10156, 0]
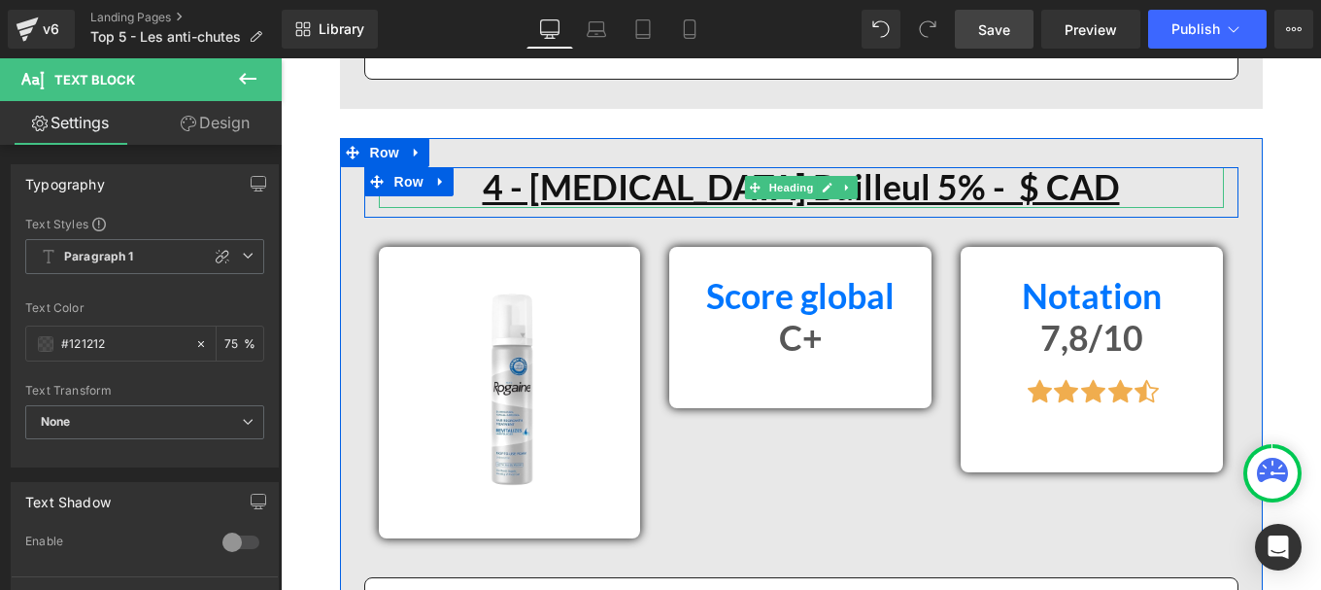
click at [937, 196] on u "4 - Minoxidil Bailleul 5% - $ CAD" at bounding box center [801, 187] width 637 height 42
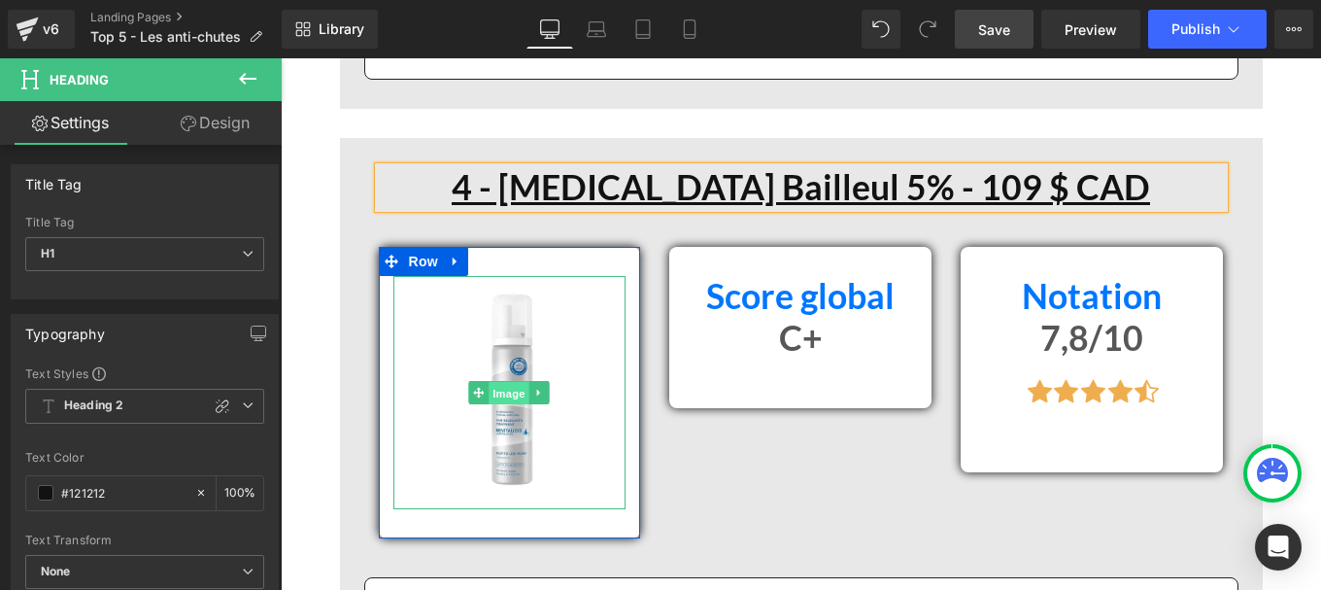
click at [492, 402] on span "Image" at bounding box center [510, 393] width 41 height 23
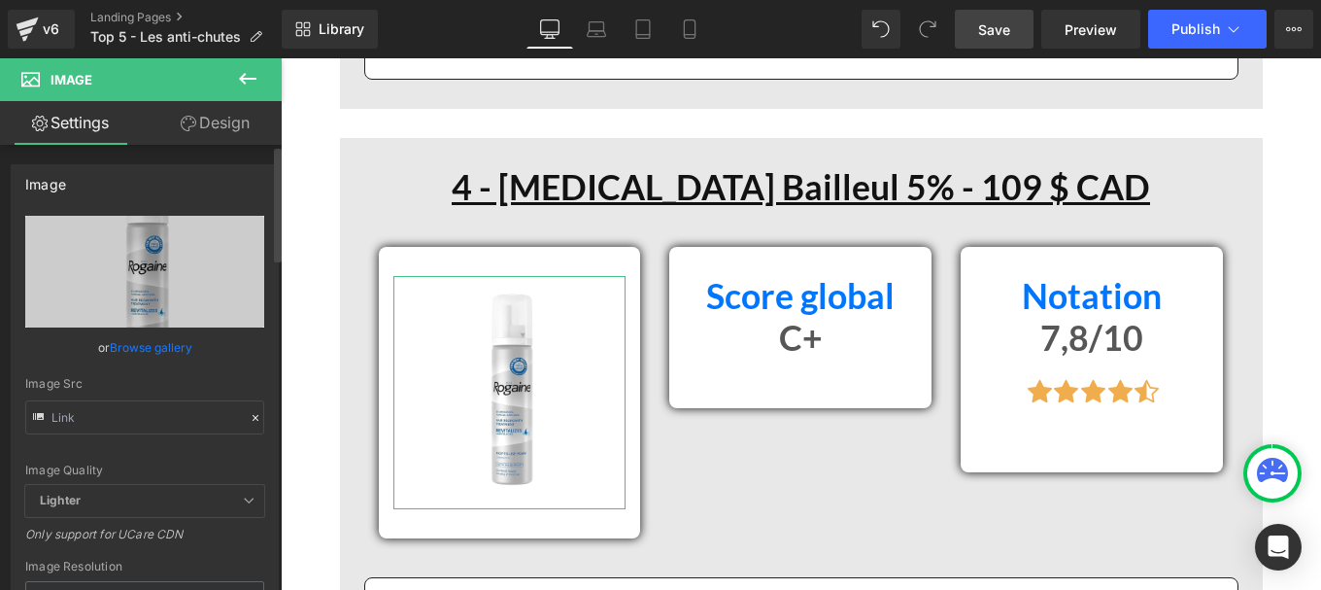
click at [249, 415] on icon at bounding box center [256, 418] width 14 height 14
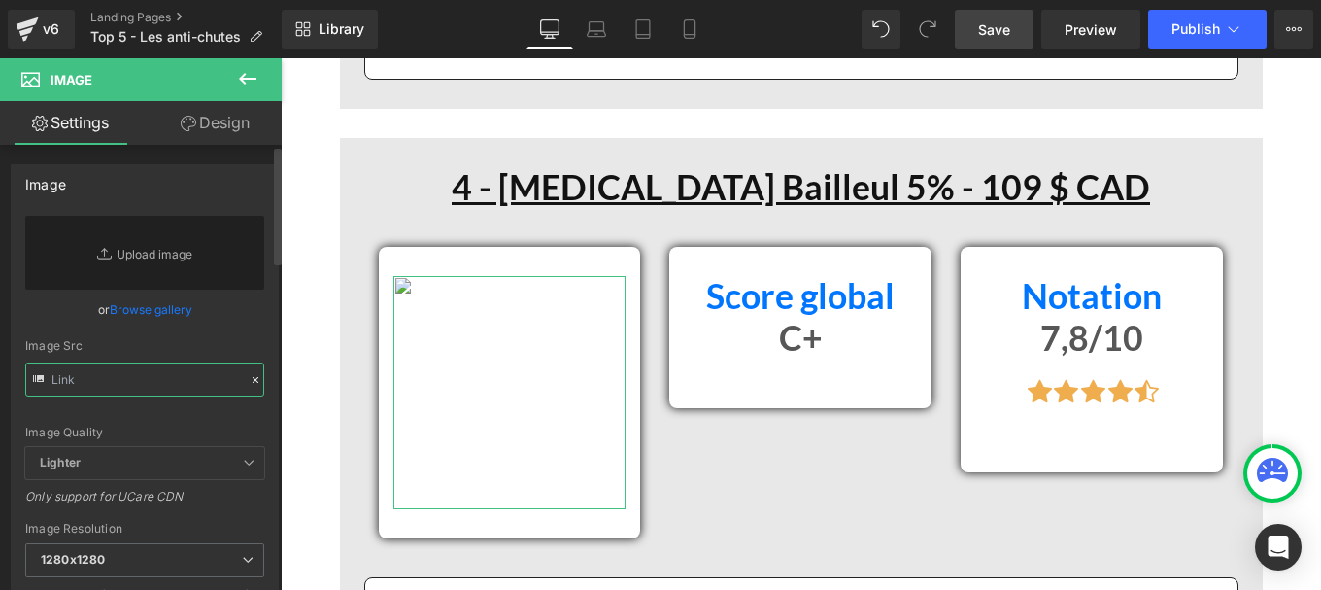
click at [134, 387] on input "text" at bounding box center [144, 379] width 239 height 34
paste input "https://cdn.shopify.com/s/files/1/0963/8992/3153/files/Sous-titre_1.jpg?v=17576…"
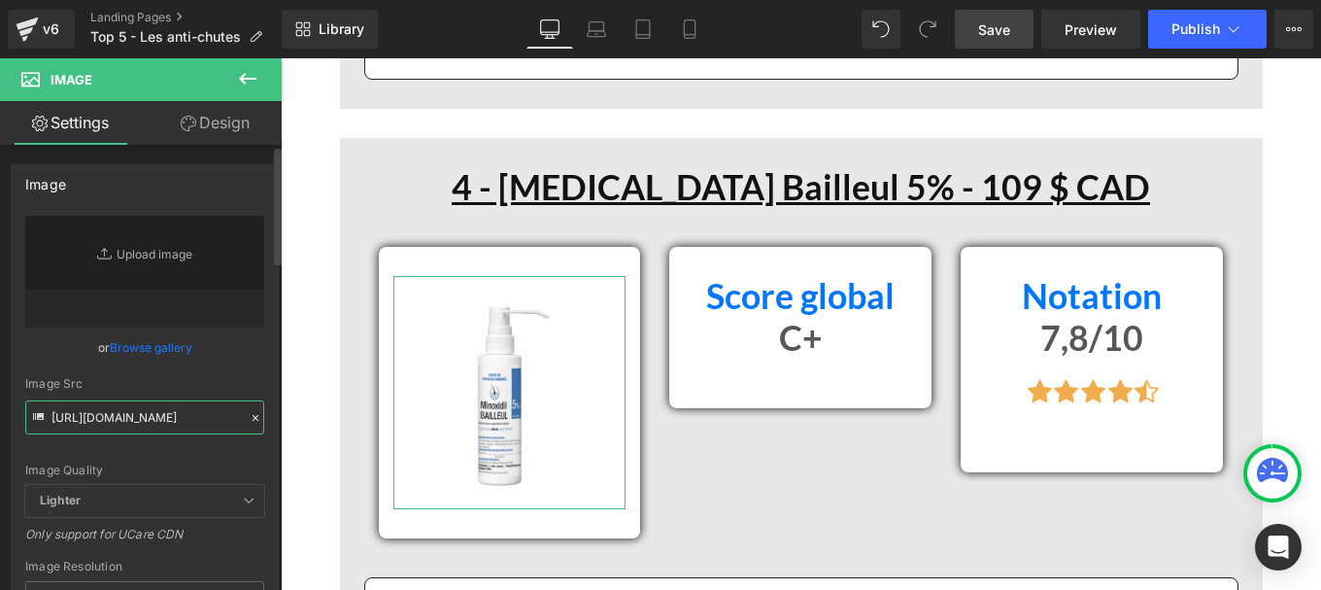
type input "https://cdn.shopify.com/s/files/1/0963/8992/3153/files/Sous-titre_1.jpg?v=17576…"
click at [257, 371] on div "https://cdn.shopify.com/s/files/1/0963/8992/3153/files/4_de759c60-b698-4db3-873…" at bounding box center [145, 467] width 266 height 503
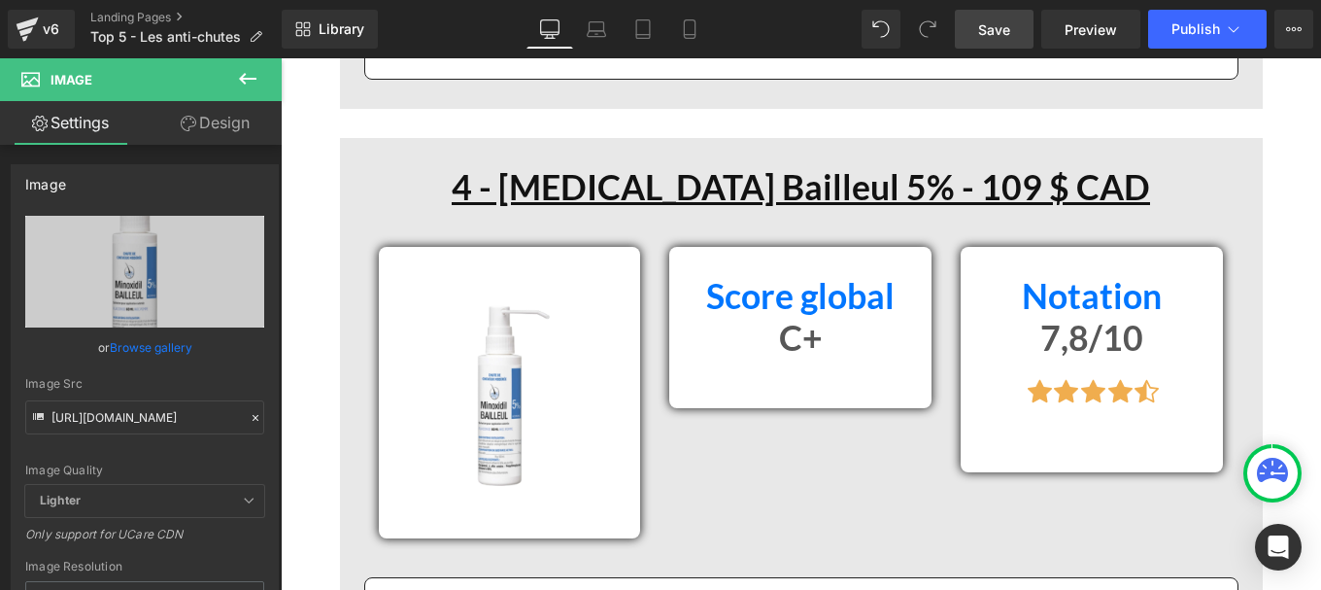
click at [993, 26] on span "Save" at bounding box center [994, 29] width 32 height 20
click at [1190, 32] on span "Publish" at bounding box center [1195, 29] width 49 height 16
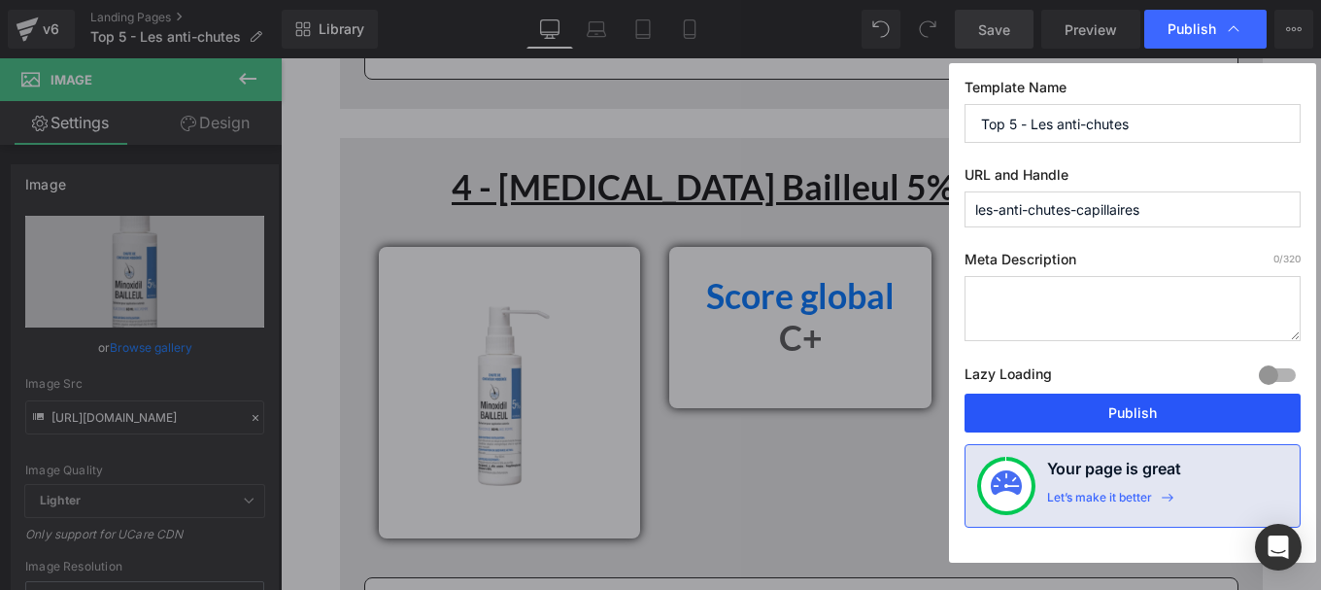
click at [1044, 417] on button "Publish" at bounding box center [1133, 412] width 336 height 39
